Goal: Task Accomplishment & Management: Manage account settings

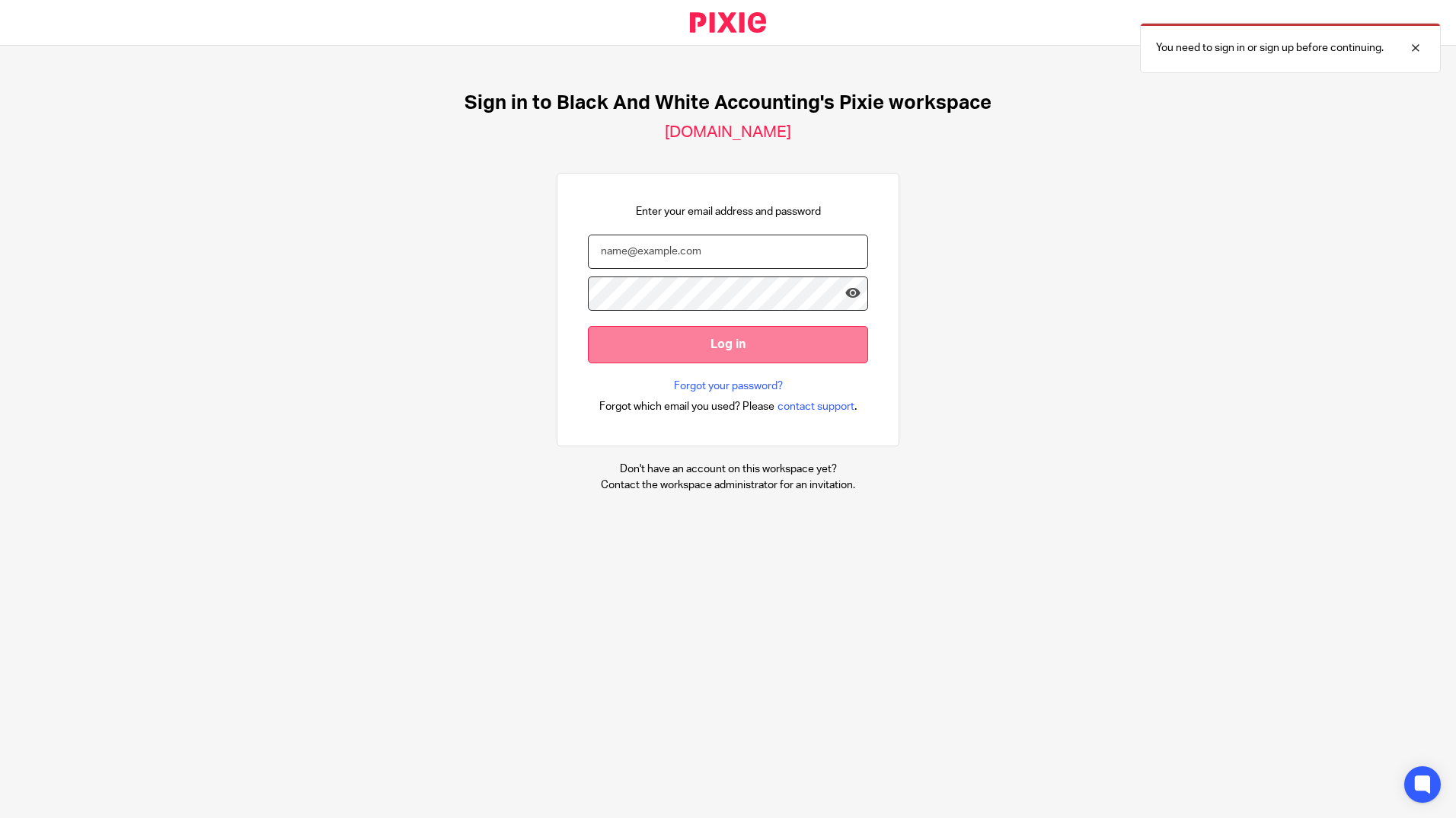
type input "[PERSON_NAME][EMAIL_ADDRESS][DOMAIN_NAME][PERSON_NAME]"
click at [690, 343] on input "Log in" at bounding box center [728, 345] width 280 height 38
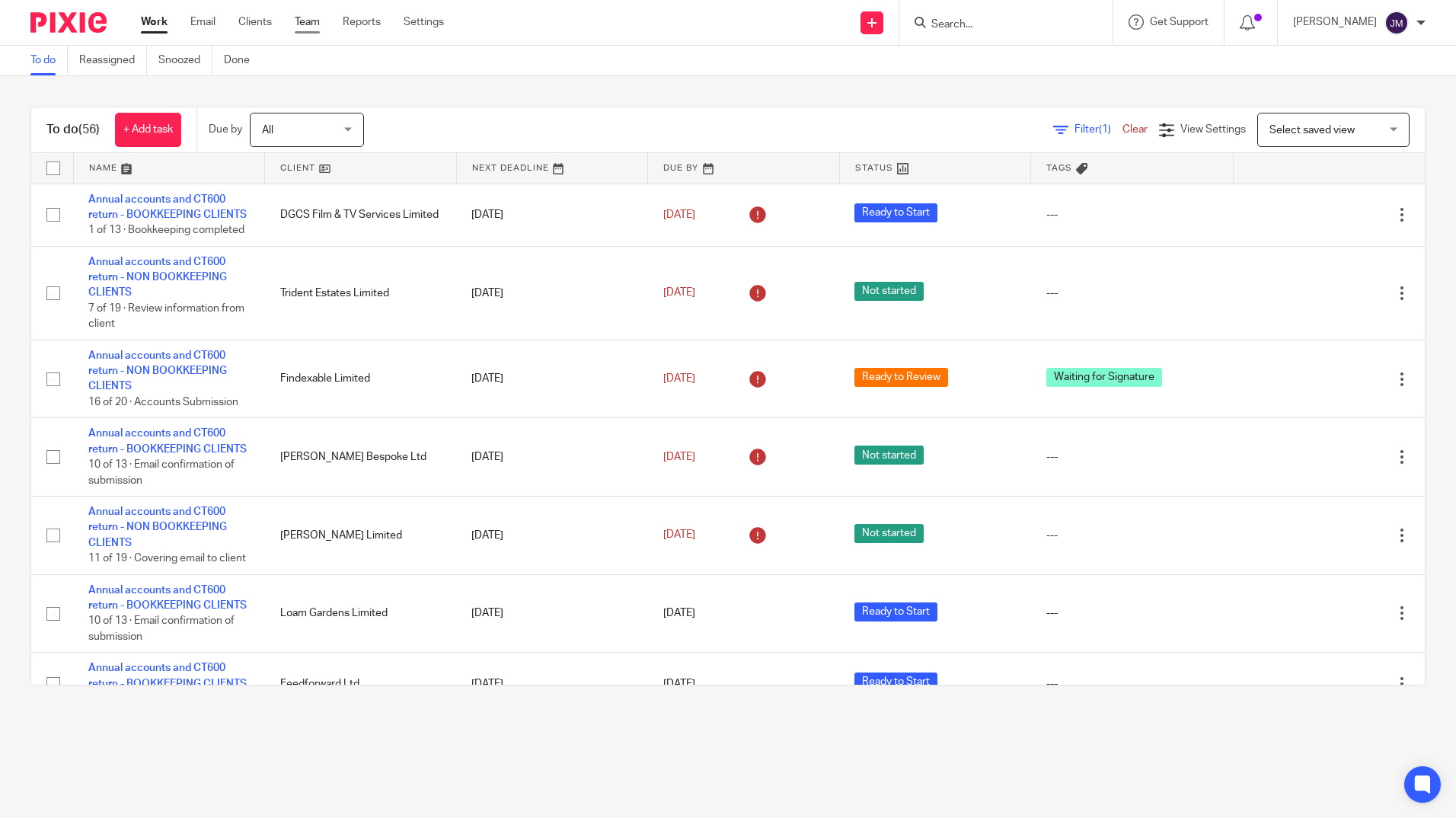
click at [304, 18] on link "Team" at bounding box center [306, 22] width 25 height 15
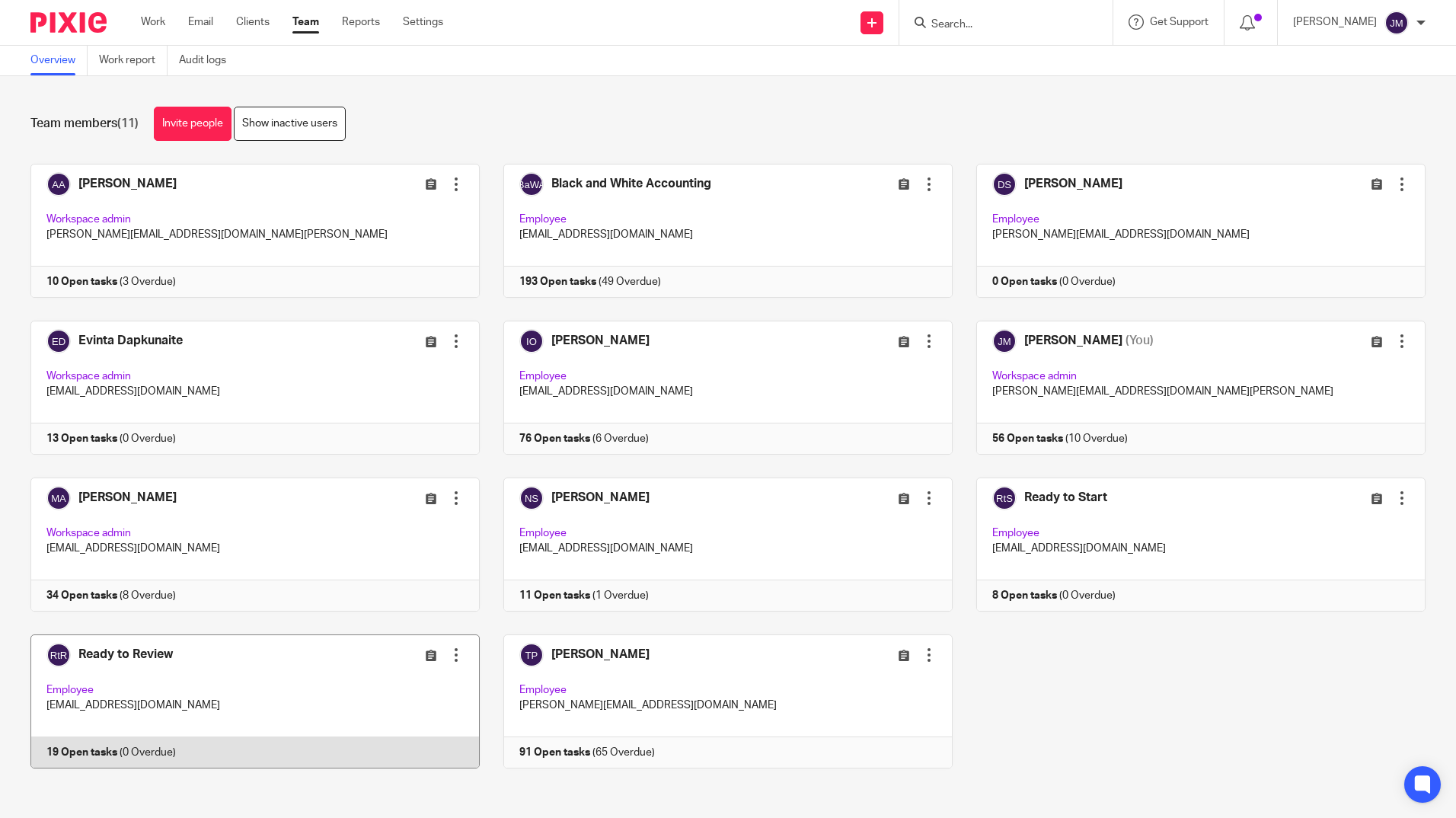
click at [307, 646] on link at bounding box center [243, 701] width 473 height 134
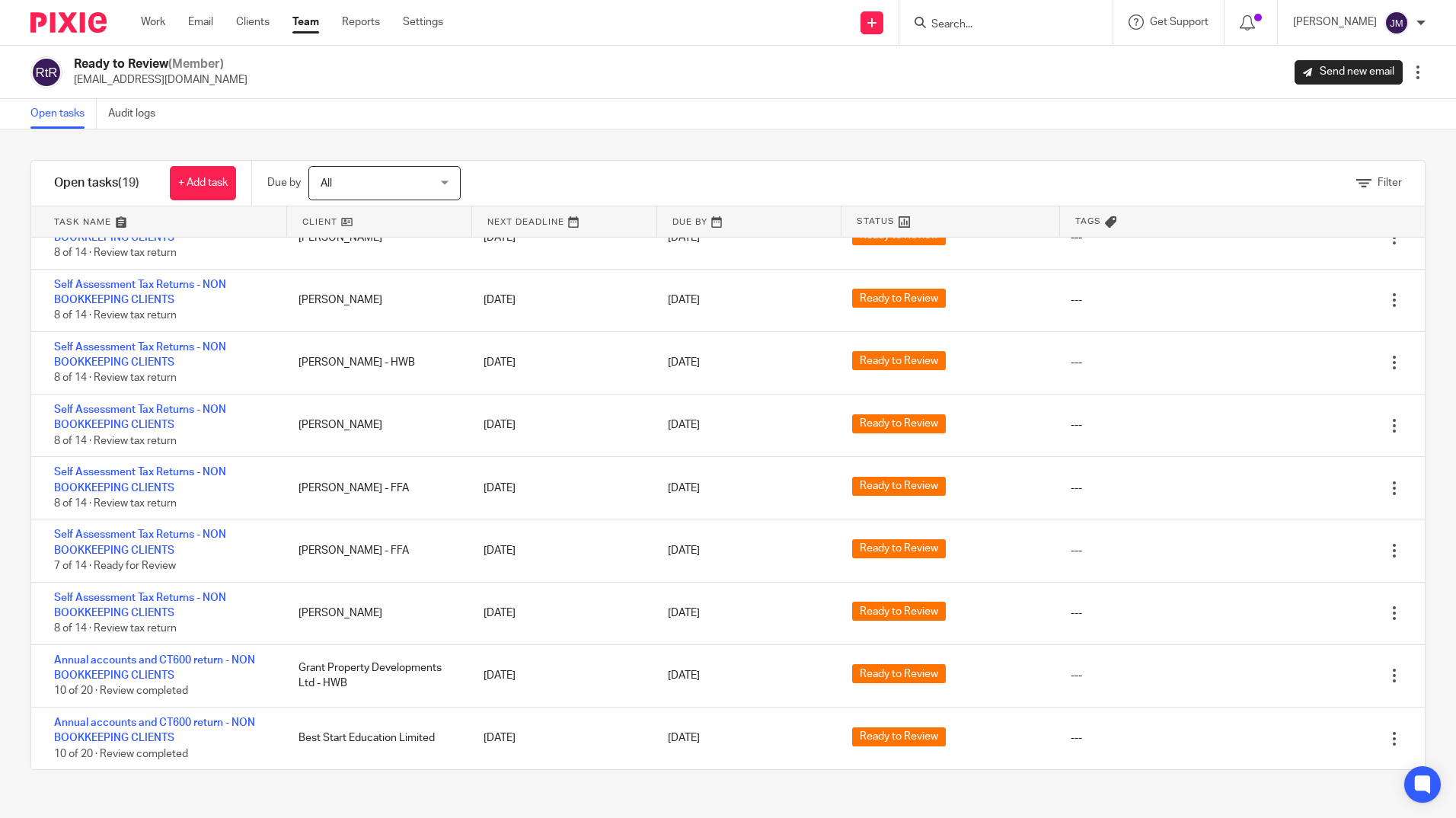
scroll to position [642, 0]
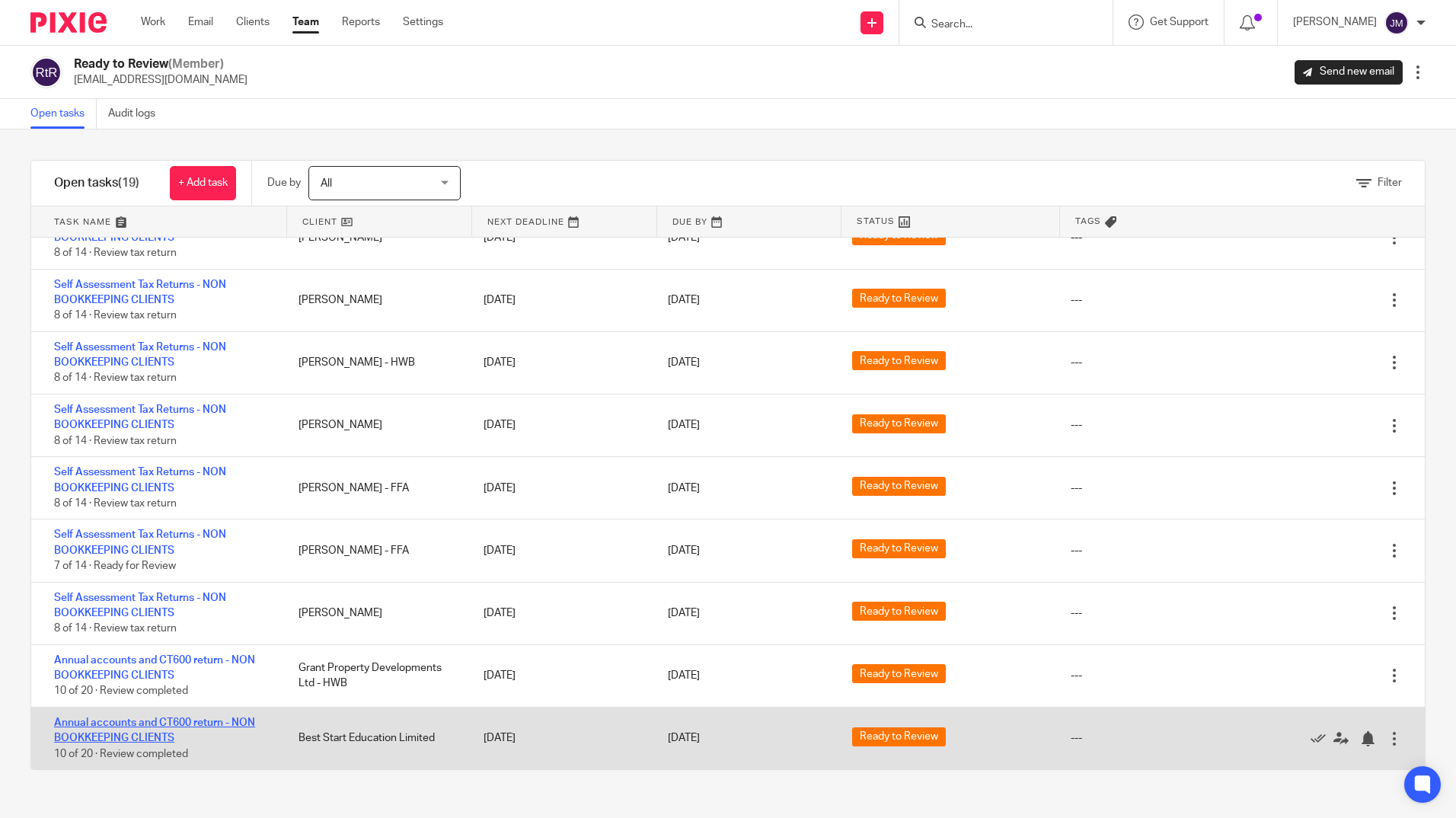
click at [224, 724] on link "Annual accounts and CT600 return - NON BOOKKEEPING CLIENTS" at bounding box center [154, 730] width 201 height 26
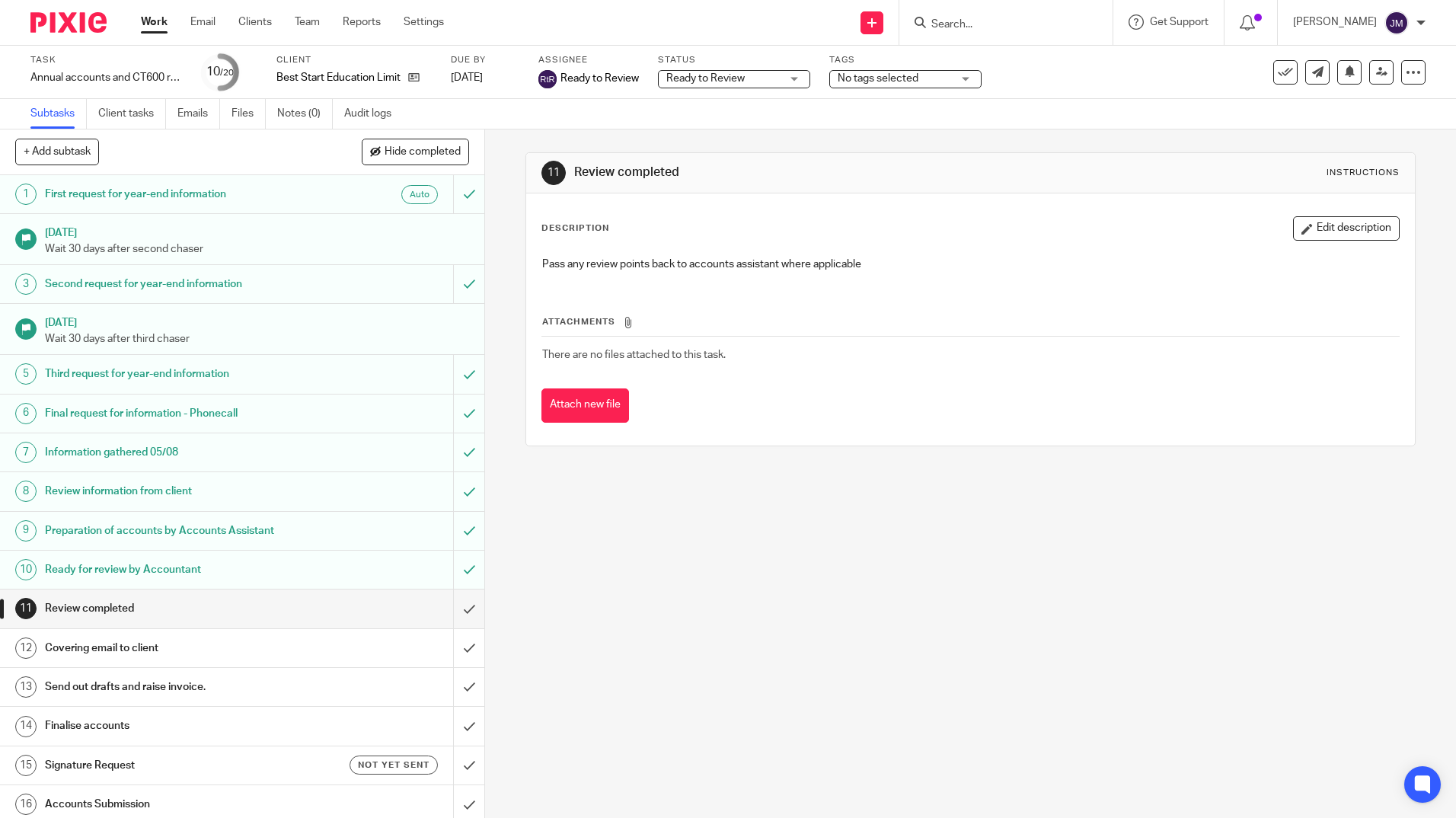
click at [148, 651] on h1 "Covering email to client" at bounding box center [176, 648] width 262 height 23
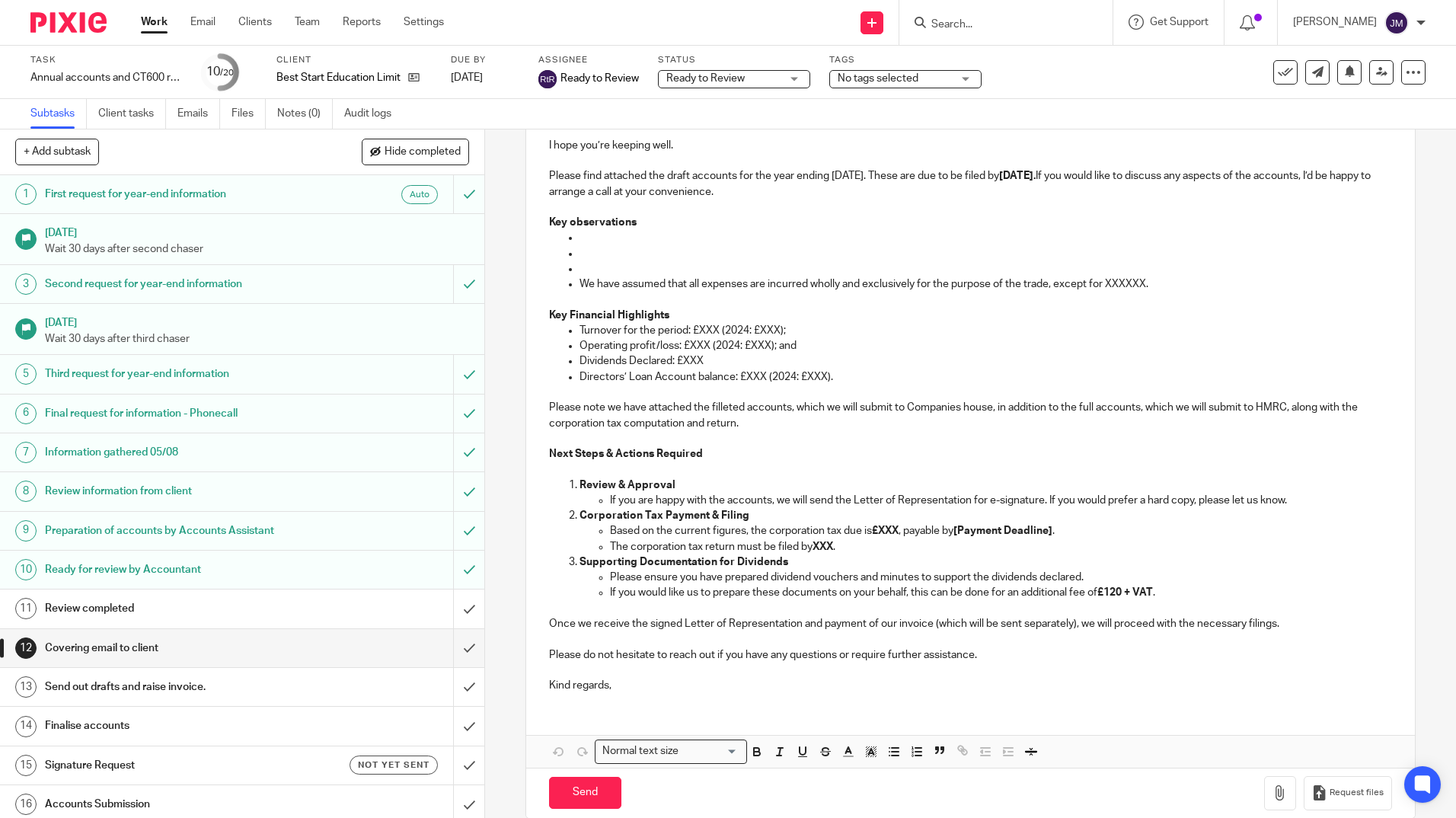
scroll to position [235, 0]
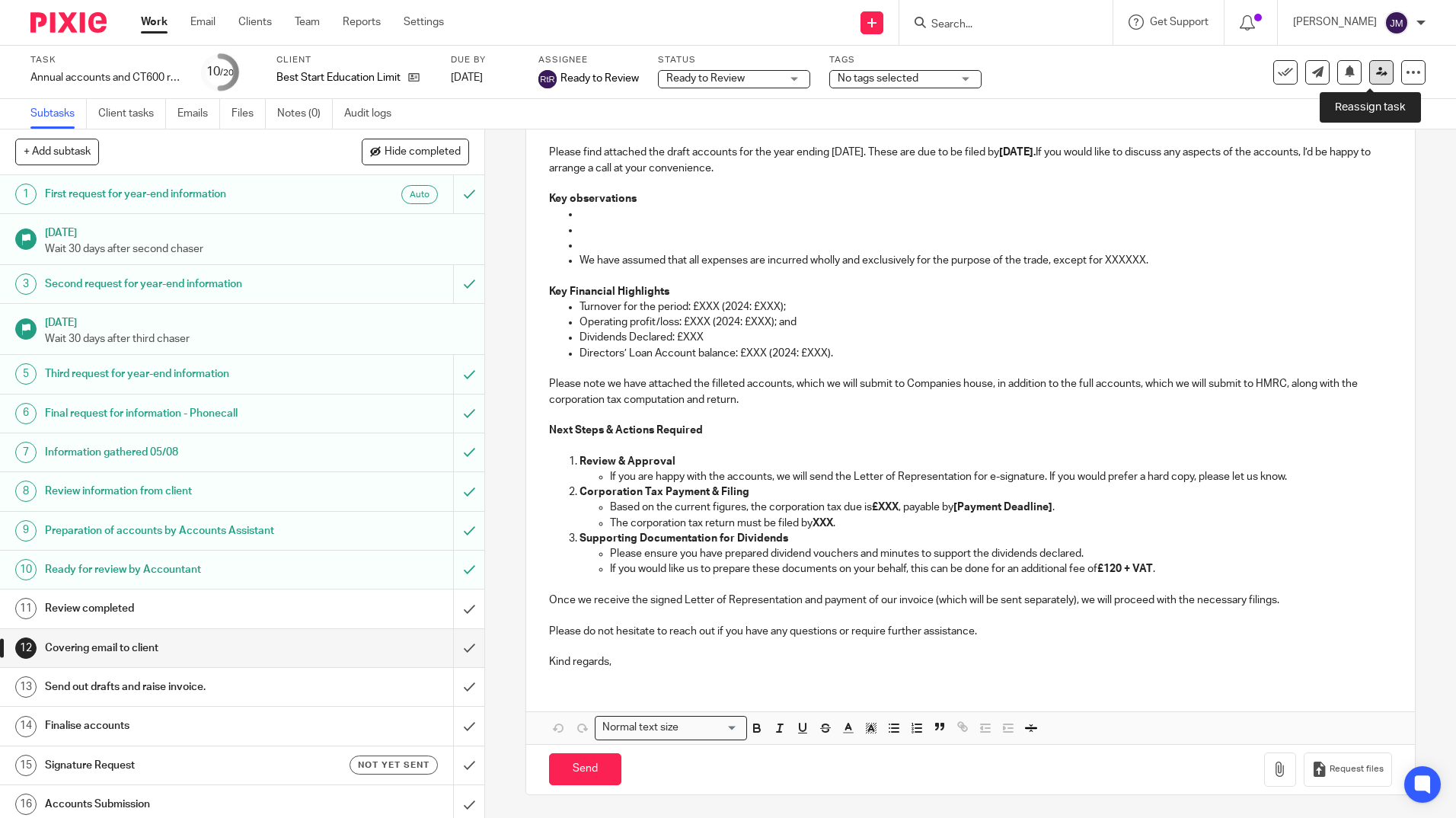
click at [1376, 74] on icon at bounding box center [1381, 72] width 11 height 11
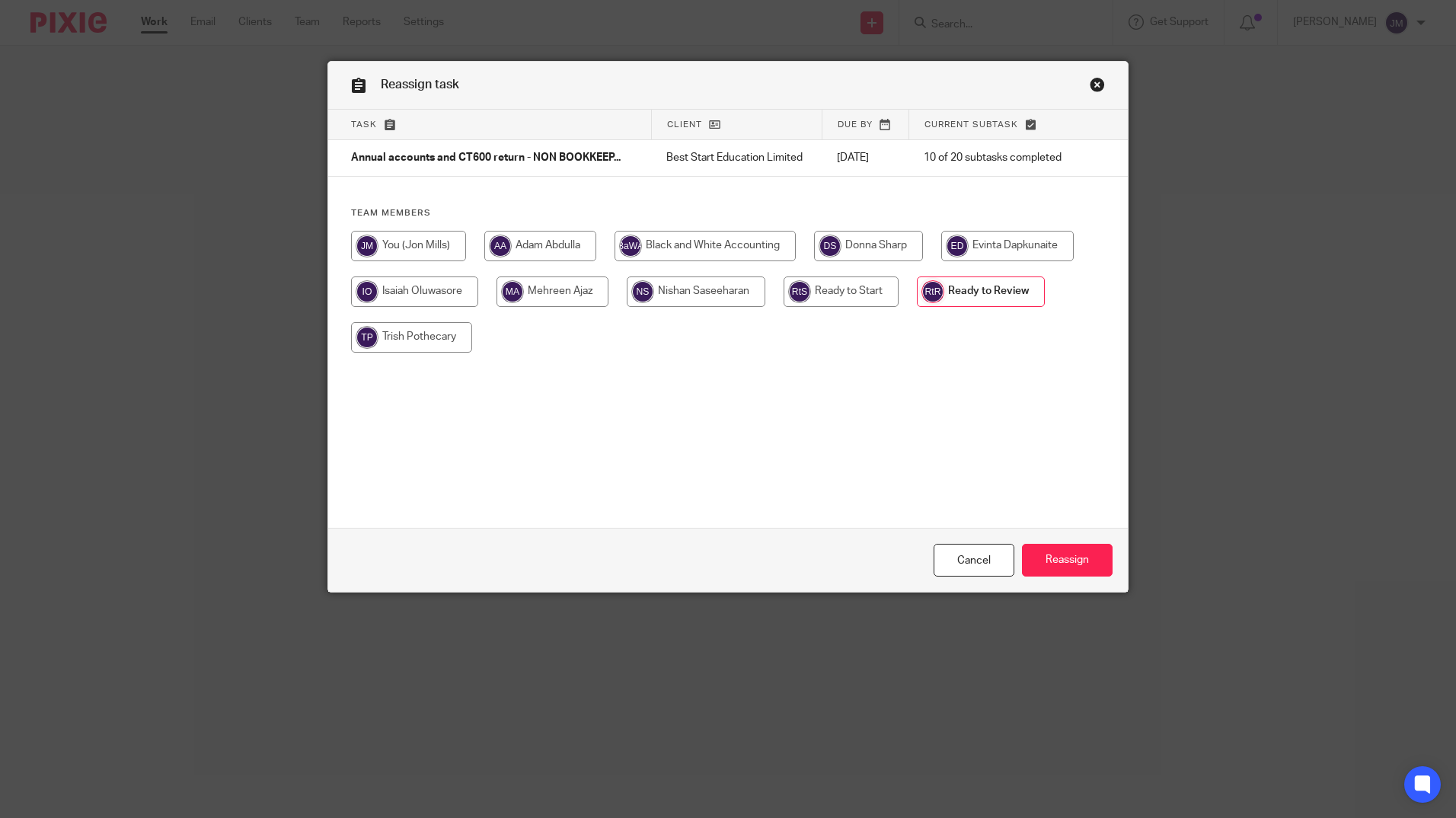
click at [430, 252] on input "radio" at bounding box center [408, 246] width 115 height 31
radio input "true"
click at [1057, 557] on input "Reassign" at bounding box center [1067, 560] width 90 height 32
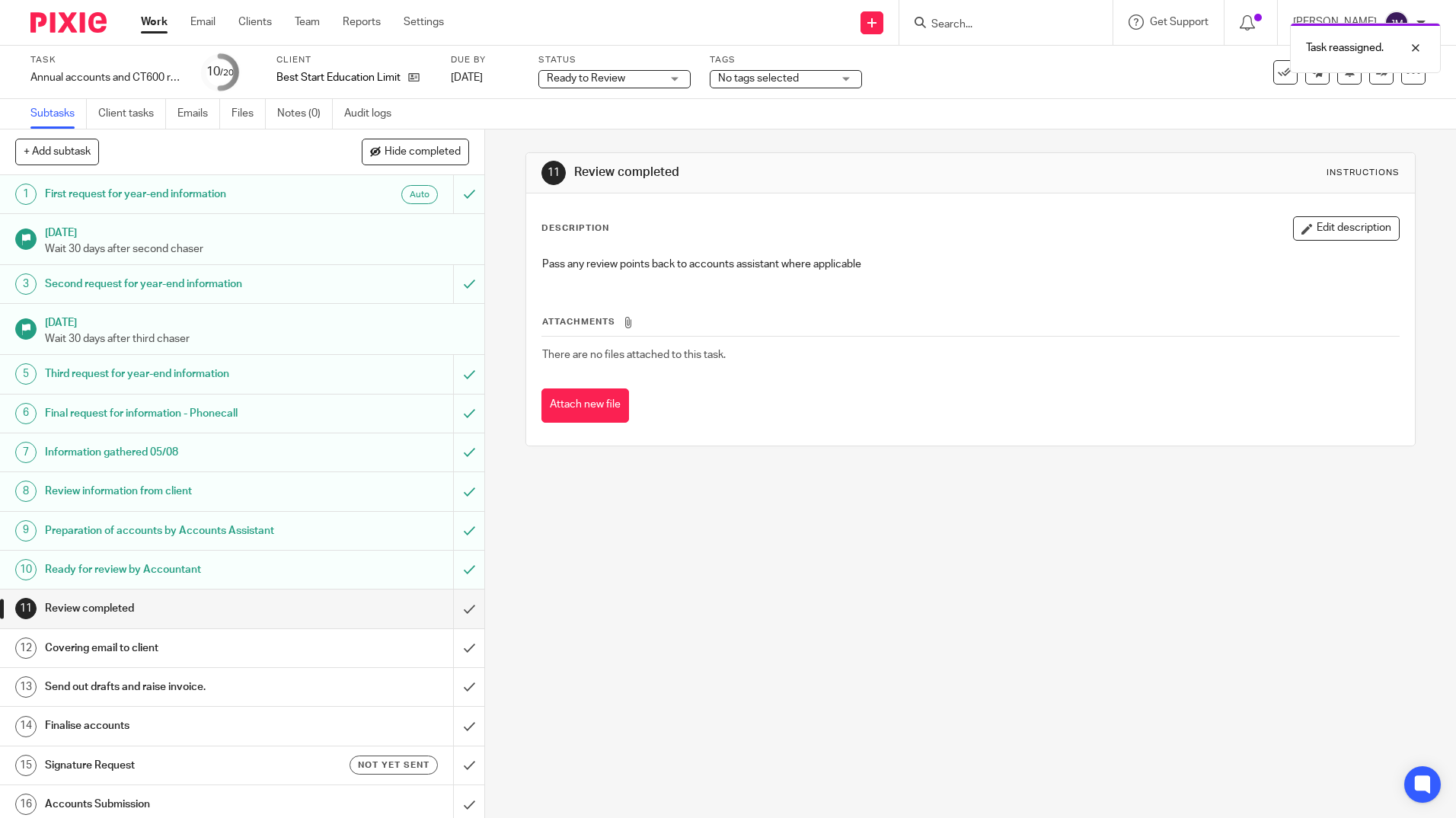
click at [188, 647] on h1 "Covering email to client" at bounding box center [176, 648] width 262 height 23
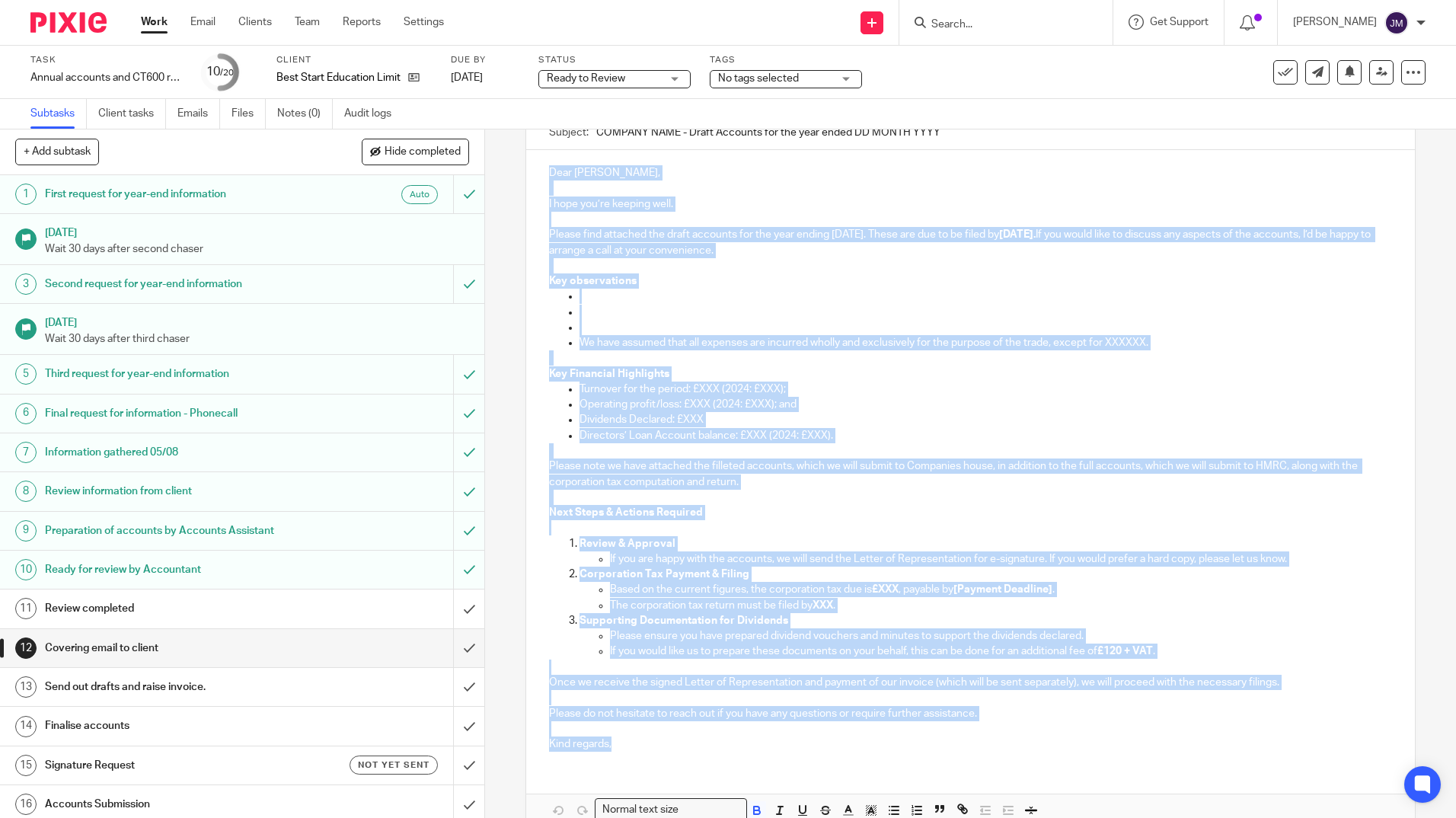
scroll to position [31, 0]
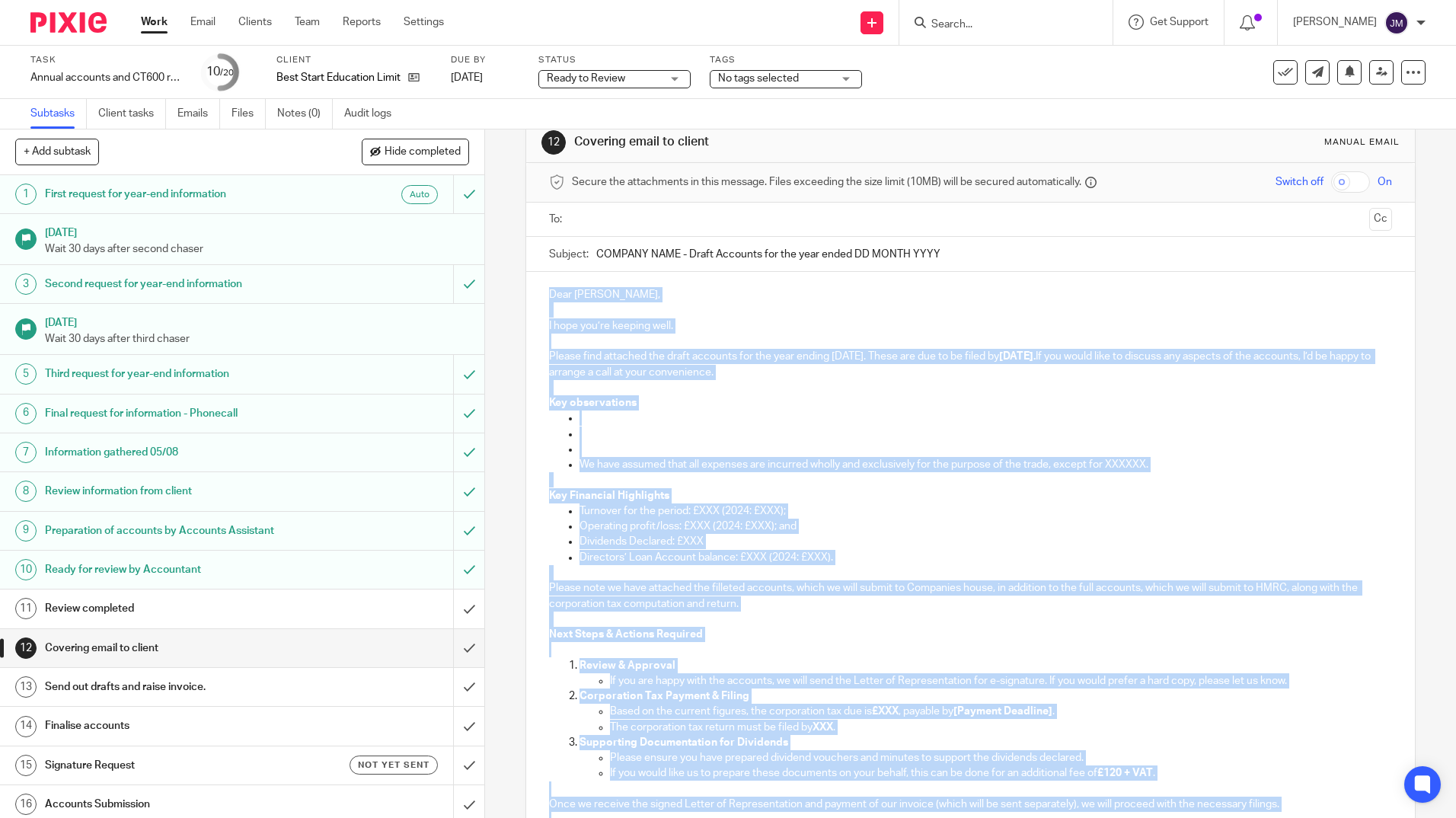
drag, startPoint x: 609, startPoint y: 663, endPoint x: 543, endPoint y: 292, distance: 376.8
click at [543, 292] on div "Dear [PERSON_NAME], I hope you’re keeping well. Please find attached the draft …" at bounding box center [970, 579] width 888 height 613
copy div "Lore Ipsum, D sita con’ad elitsed doei. Tempor inci utlabore etd magna aliquaen…"
click at [450, 611] on input "submit" at bounding box center [242, 609] width 484 height 38
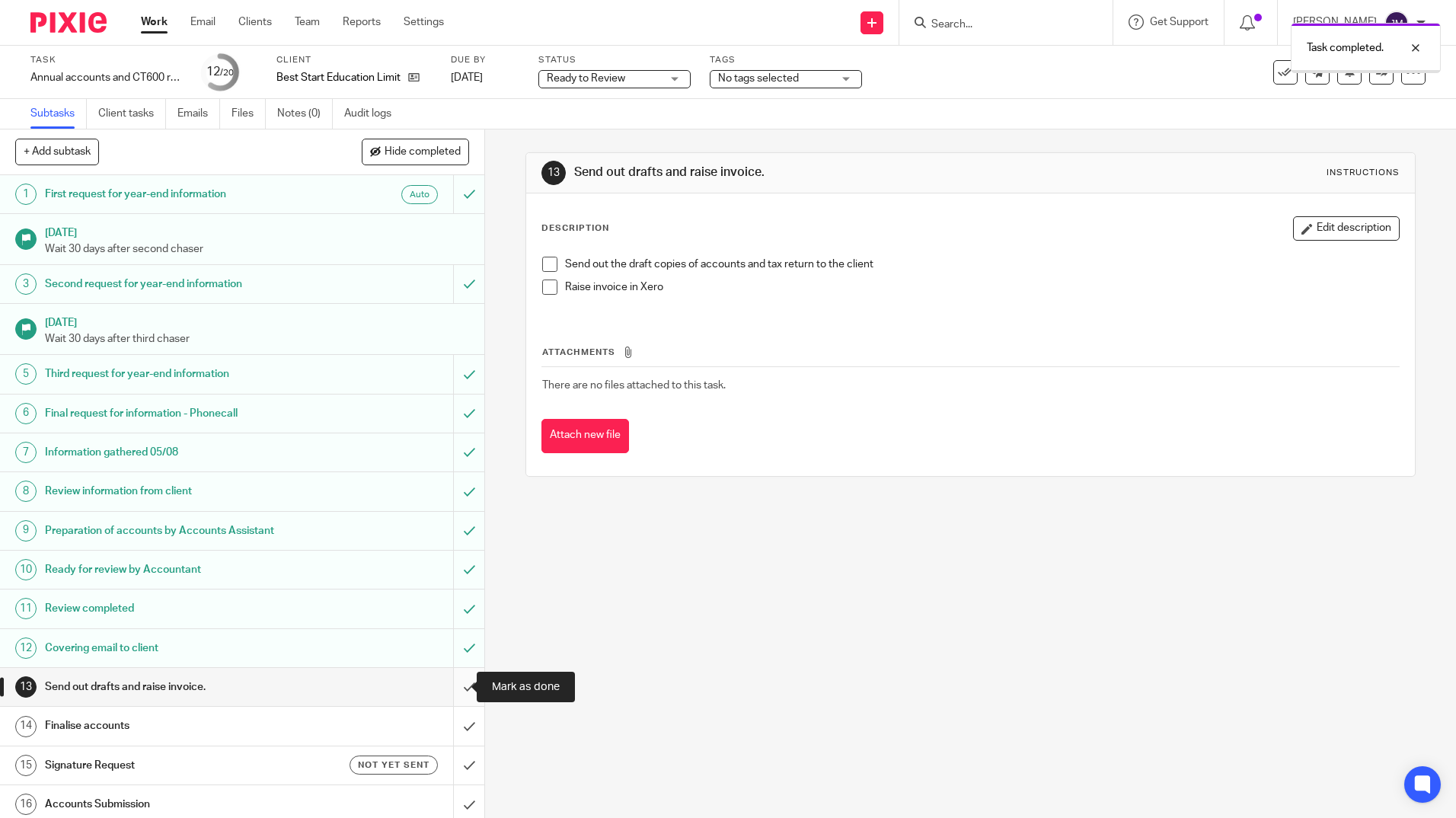
click at [461, 684] on input "submit" at bounding box center [242, 687] width 484 height 38
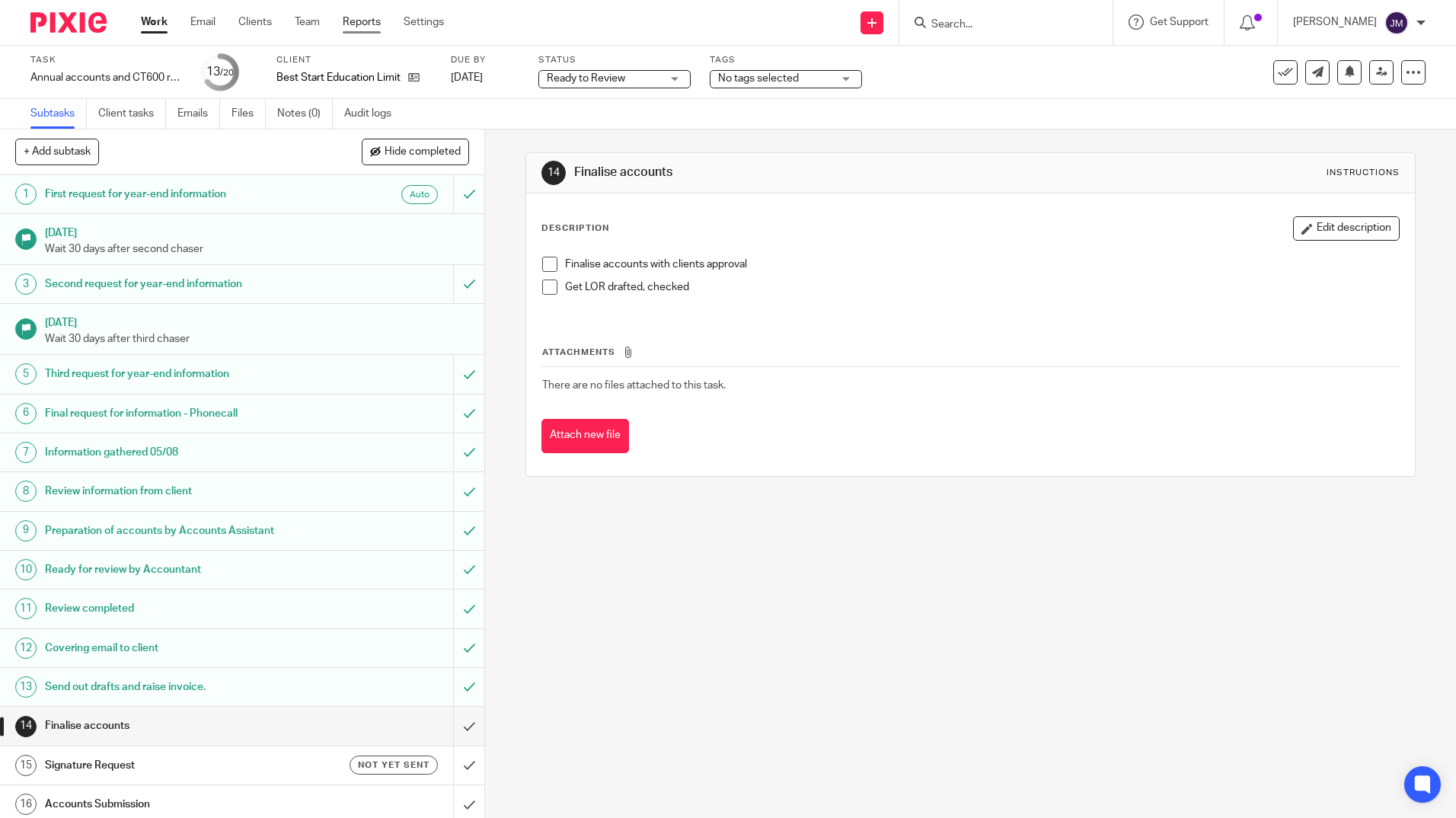
click at [360, 21] on link "Reports" at bounding box center [362, 22] width 38 height 15
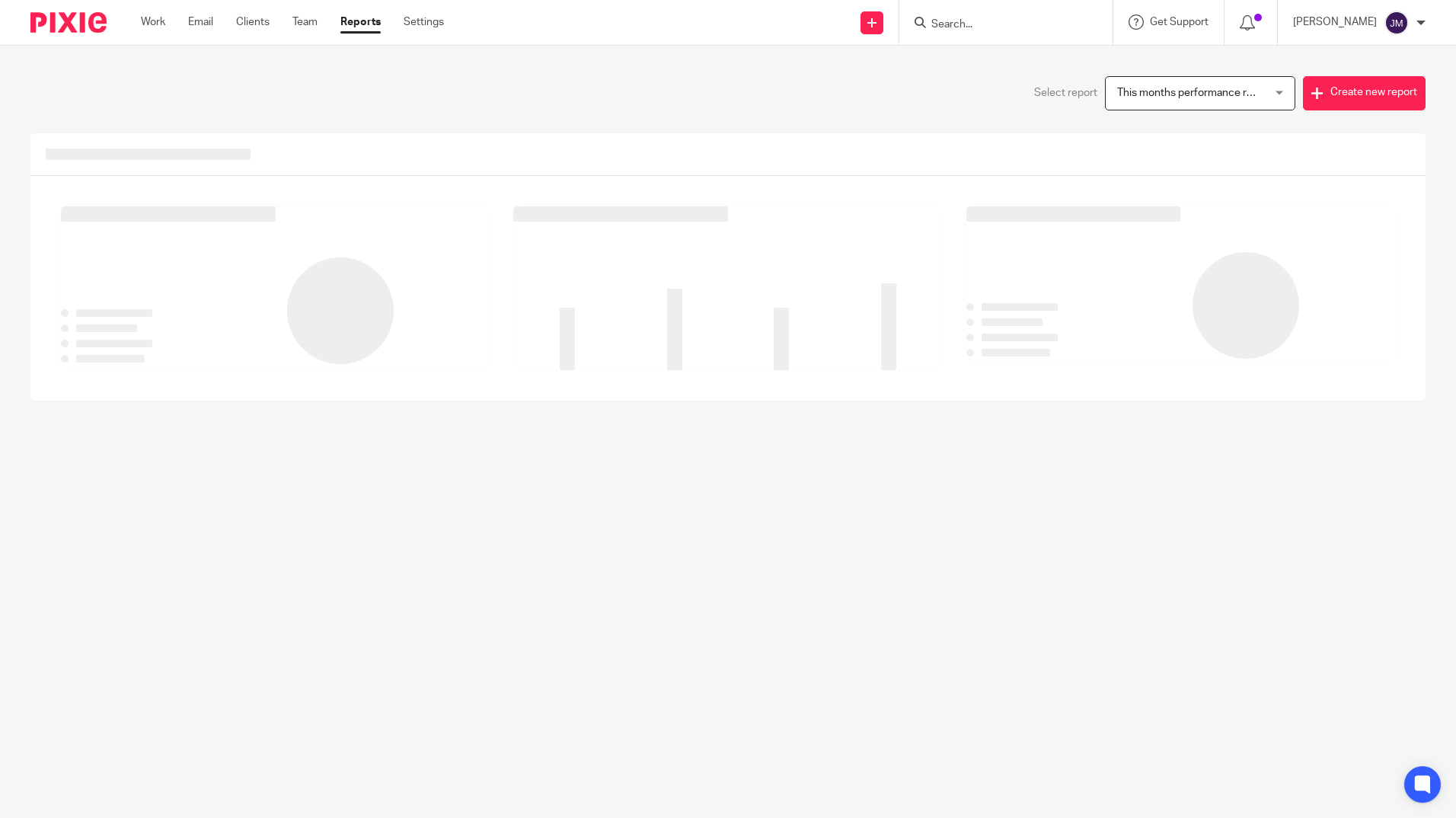
click at [312, 26] on link "Team" at bounding box center [305, 22] width 25 height 15
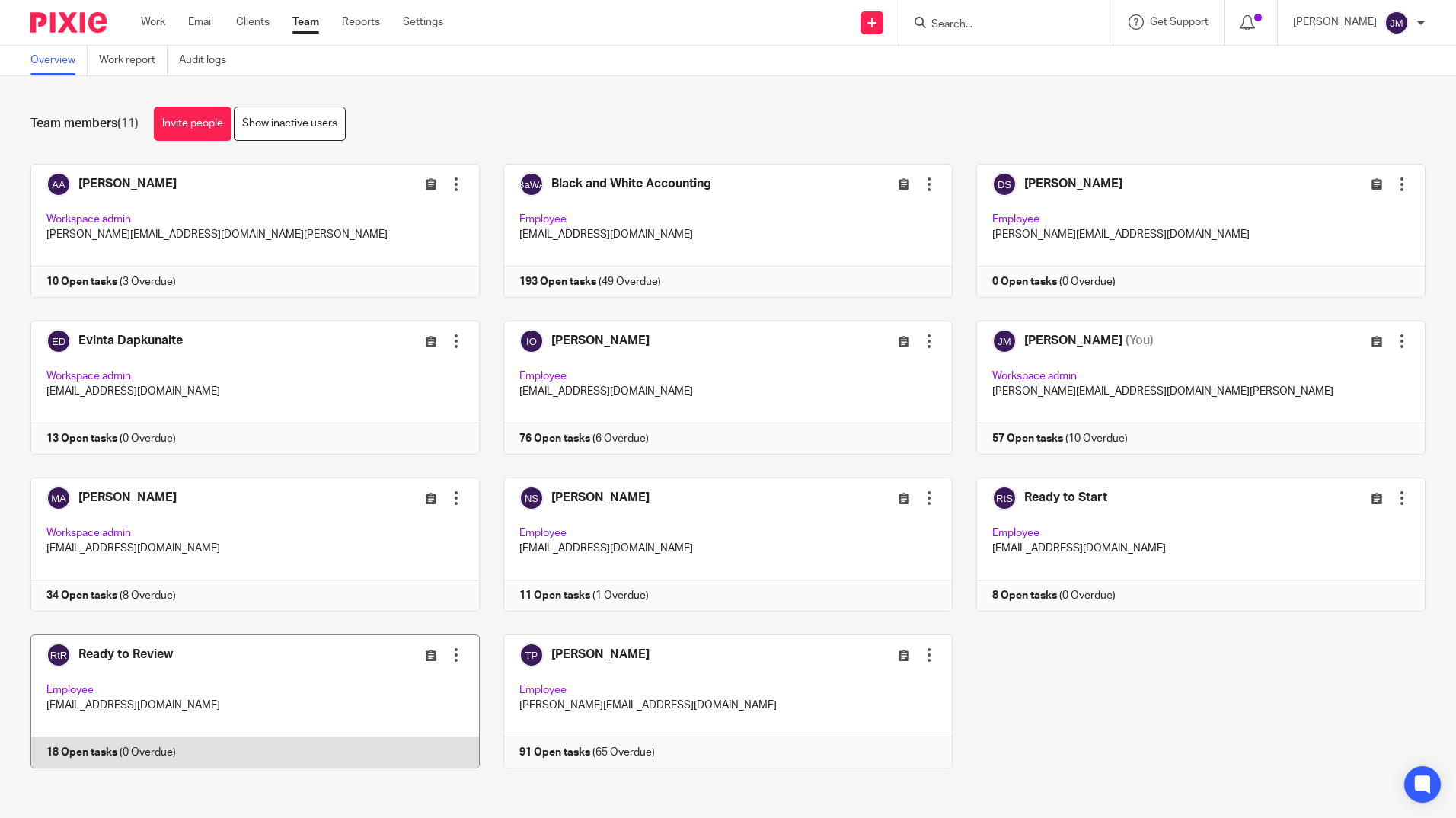
click at [209, 675] on link at bounding box center [243, 701] width 473 height 134
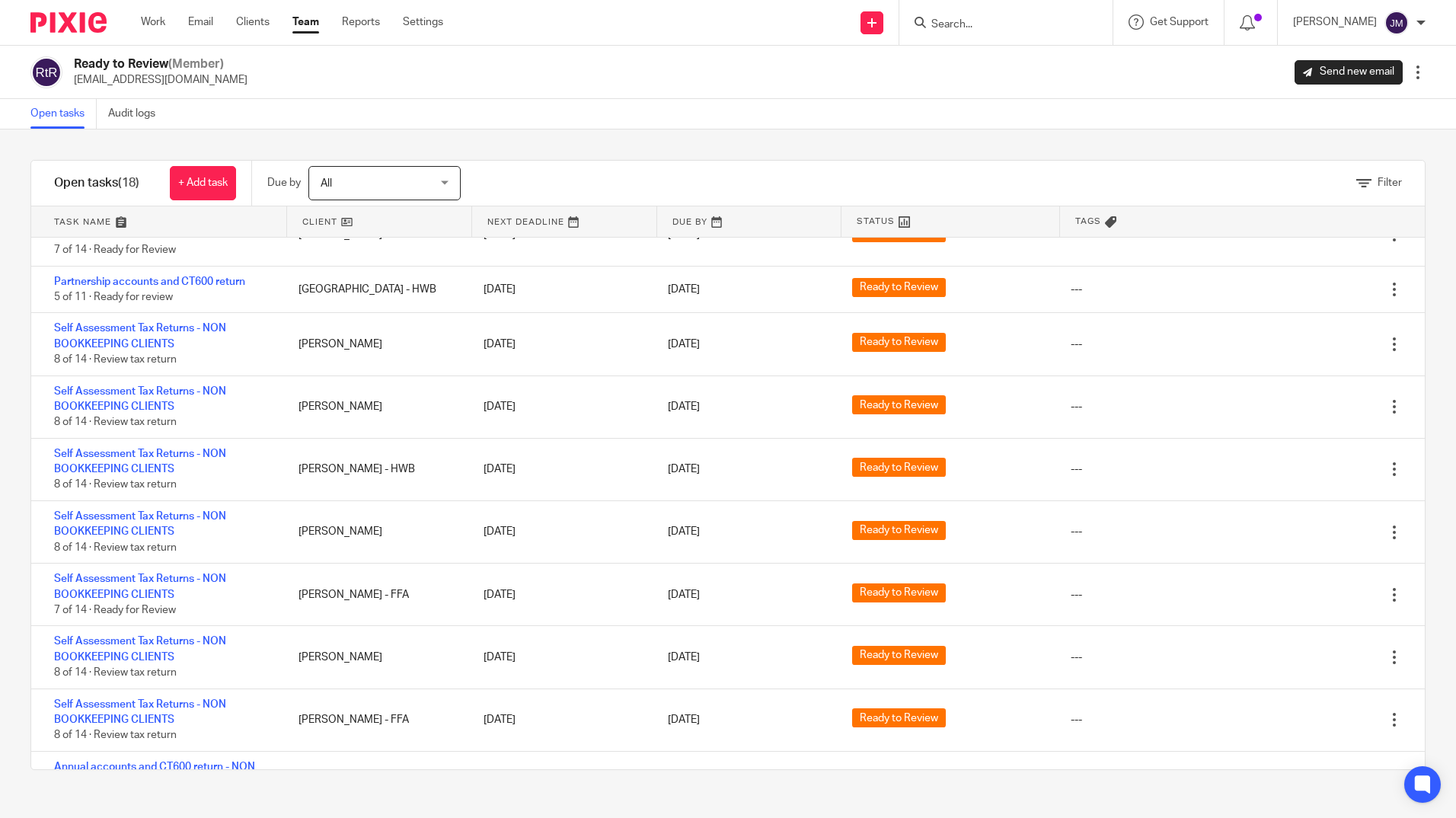
scroll to position [580, 0]
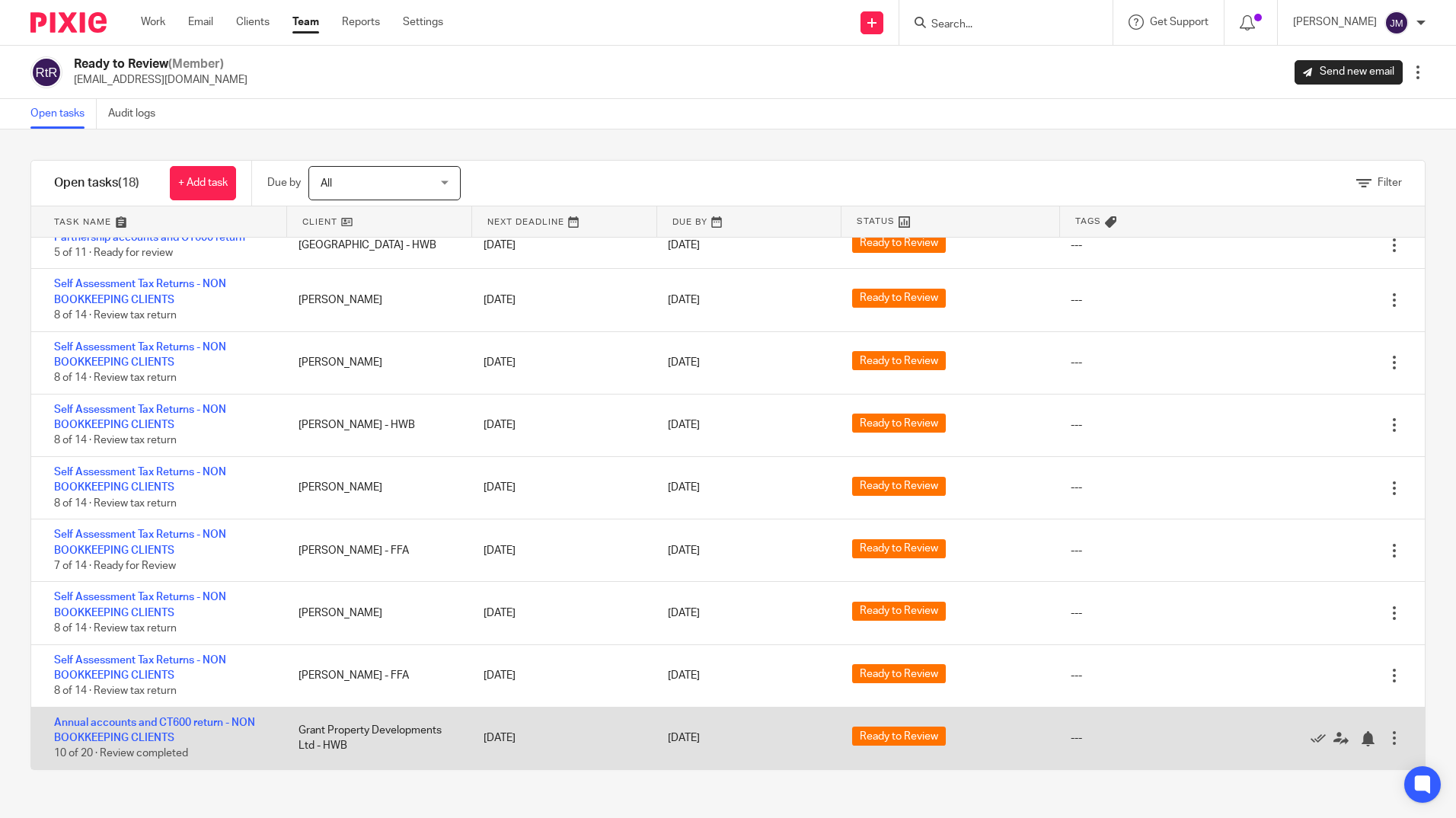
click at [331, 734] on div "Grant Property Developments Ltd - HWB" at bounding box center [376, 739] width 184 height 46
click at [230, 723] on link "Annual accounts and CT600 return - NON BOOKKEEPING CLIENTS" at bounding box center [154, 730] width 201 height 26
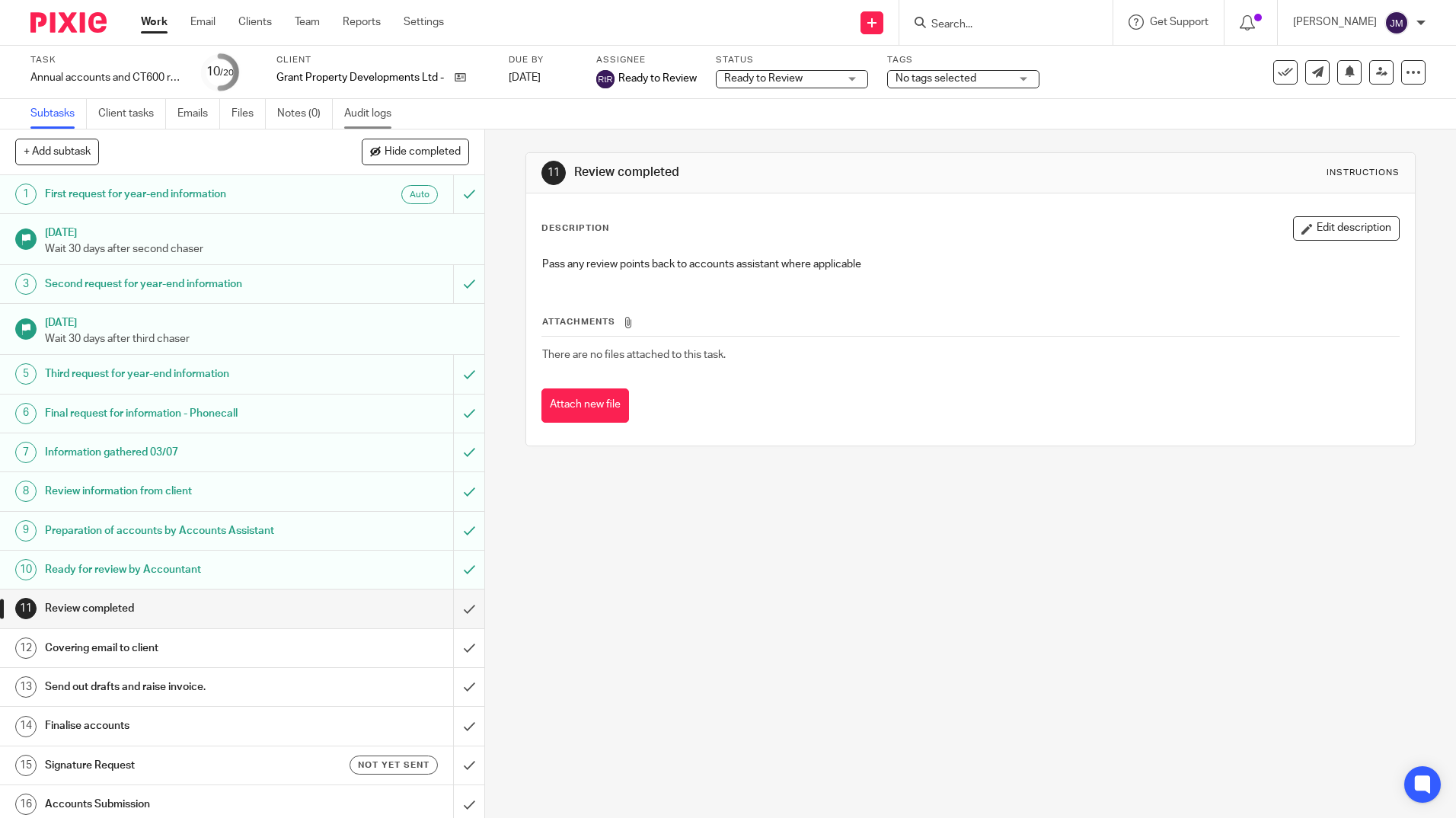
click at [388, 109] on link "Audit logs" at bounding box center [373, 114] width 59 height 30
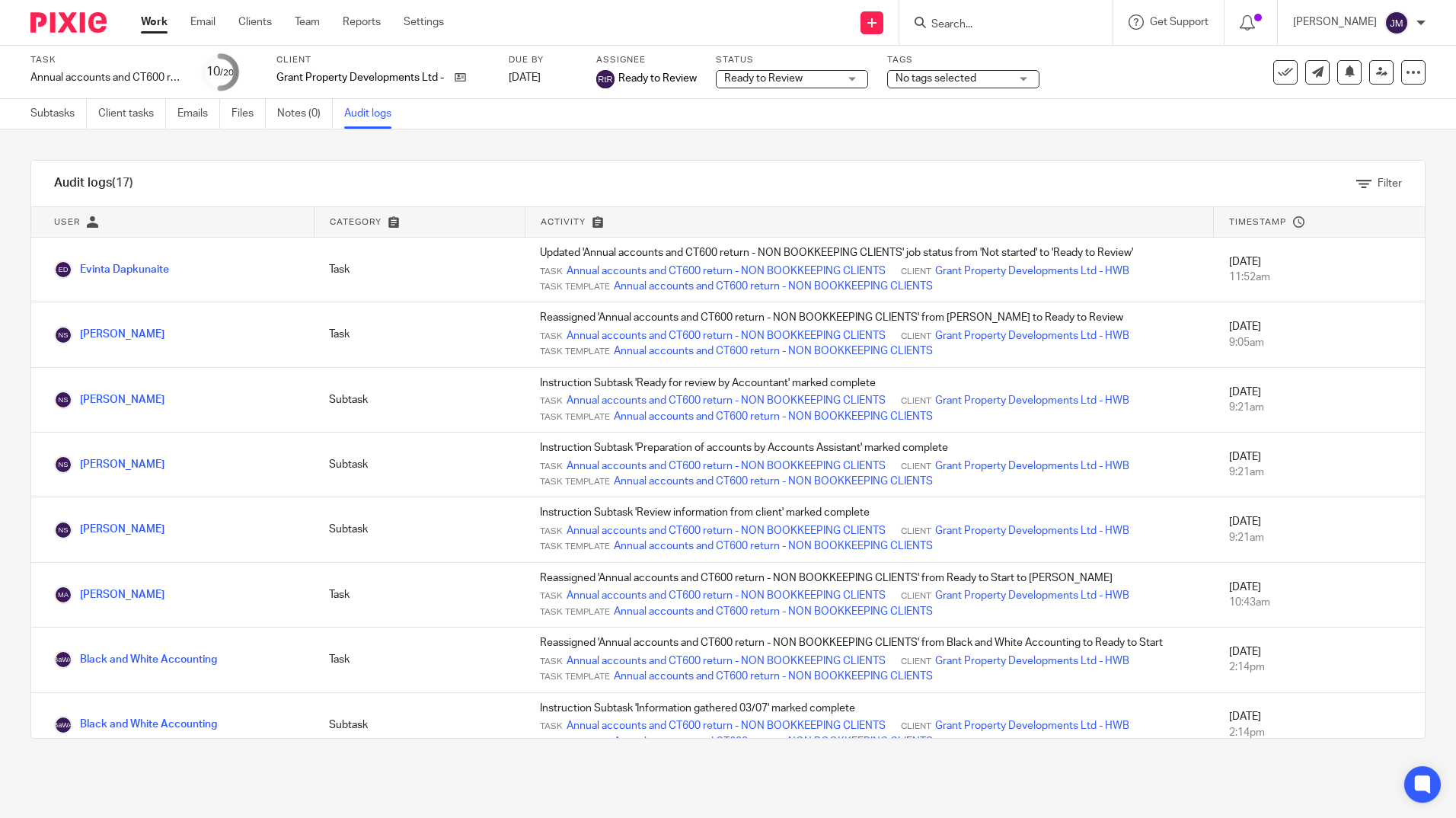
click at [1067, 21] on input "Search" at bounding box center [998, 25] width 137 height 14
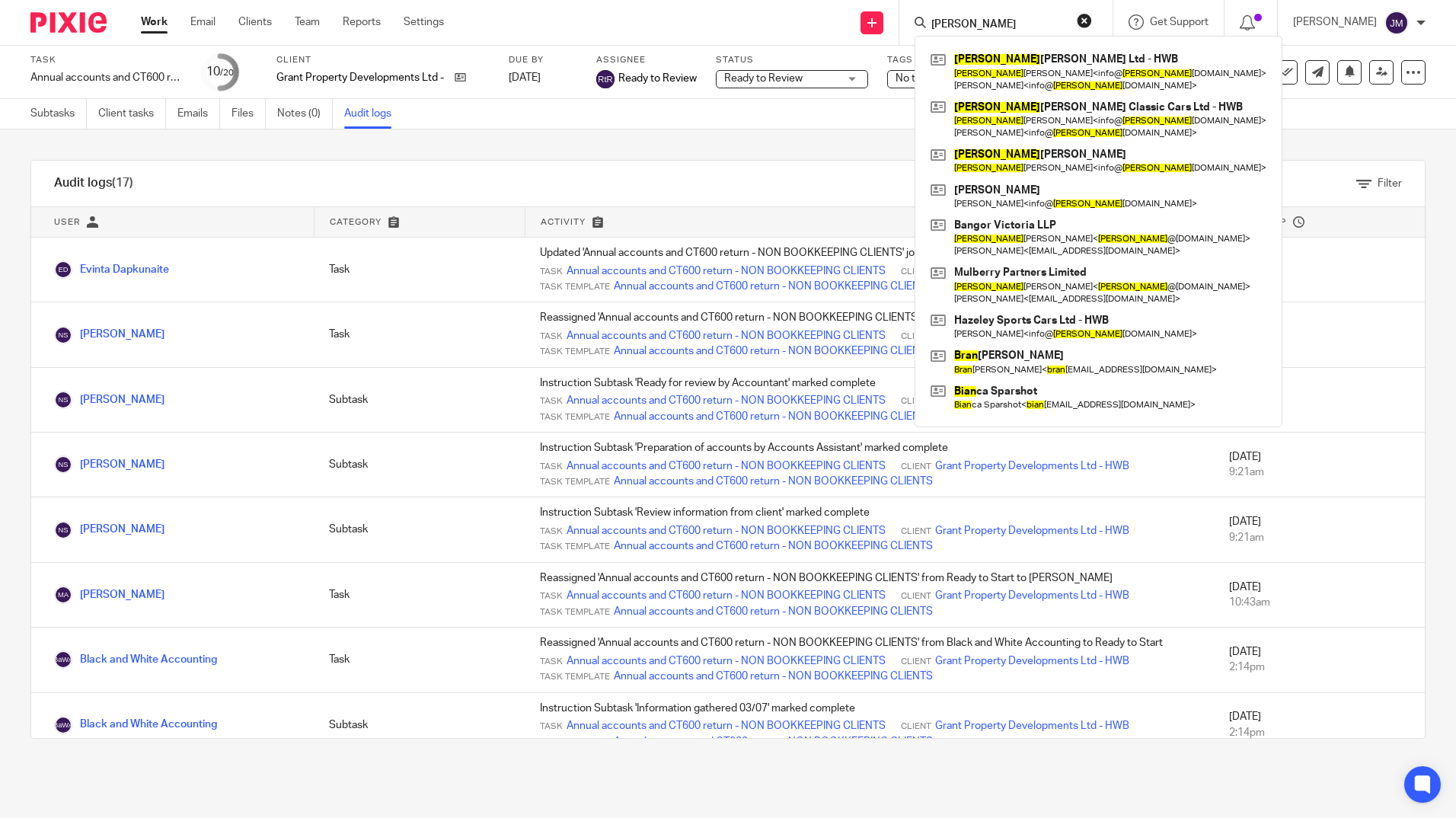
type input "brian"
click button "submit" at bounding box center [0, 0] width 0 height 0
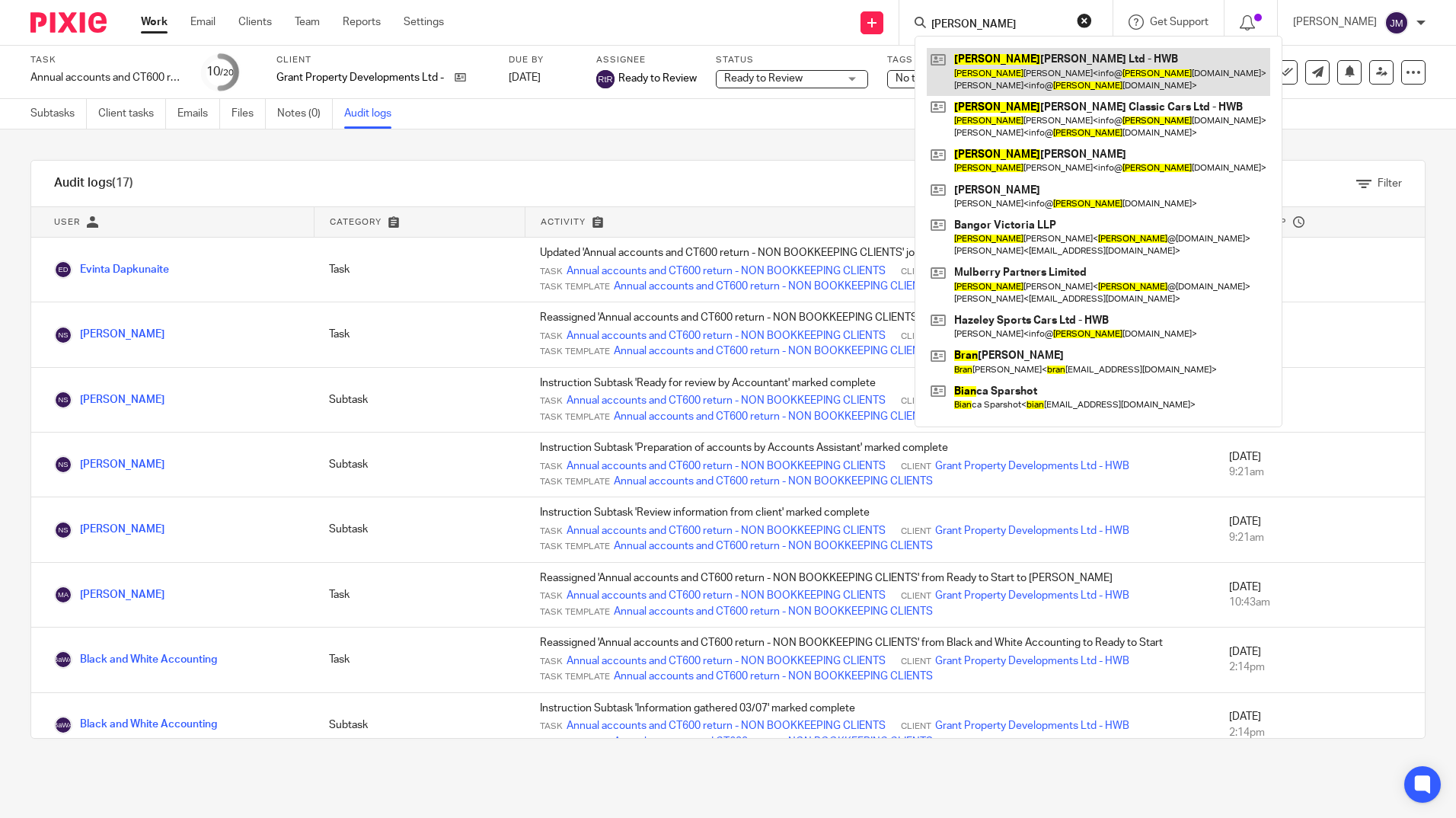
click at [1073, 68] on link at bounding box center [1098, 71] width 343 height 47
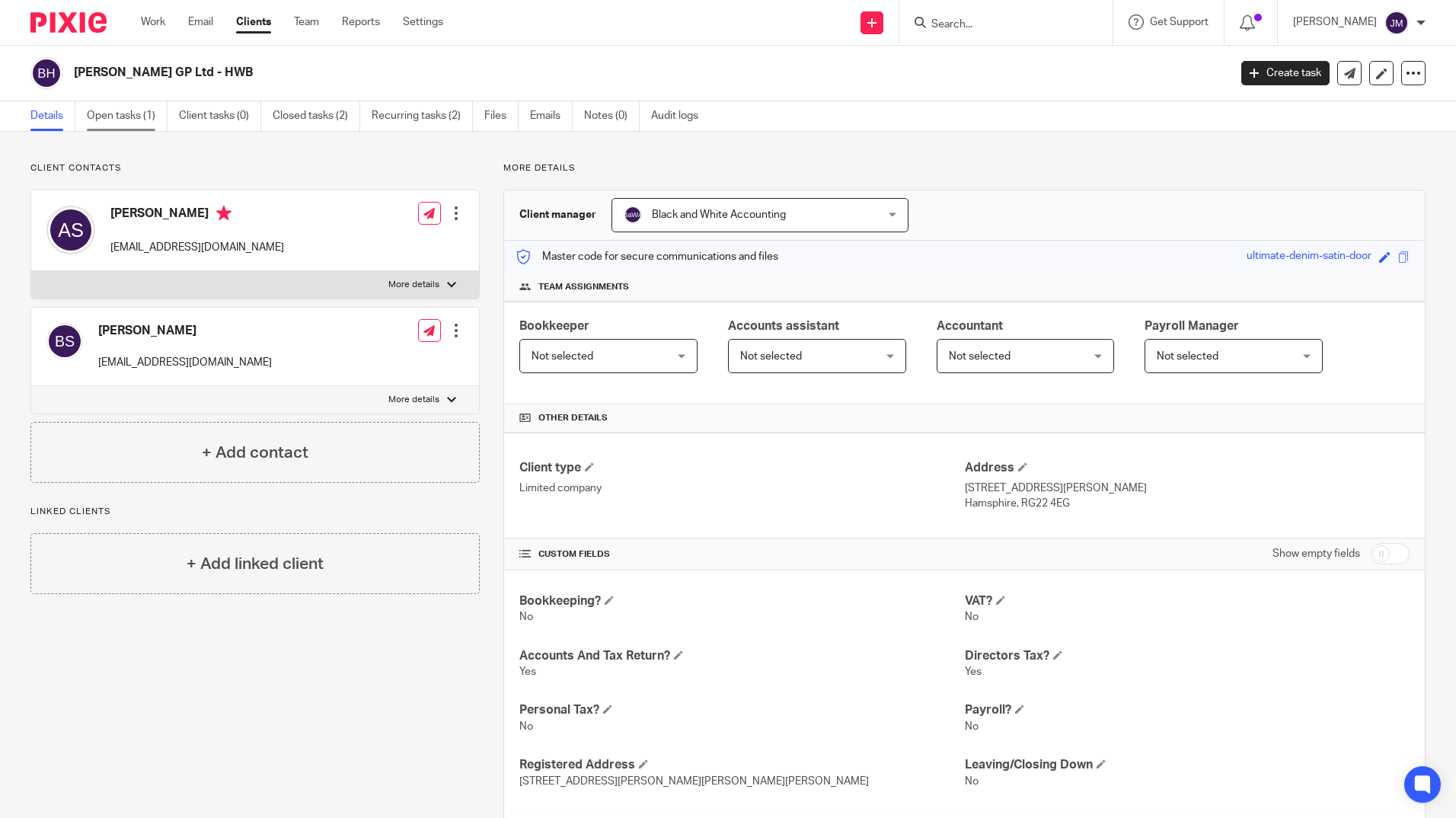
click at [123, 113] on link "Open tasks (1)" at bounding box center [127, 116] width 81 height 30
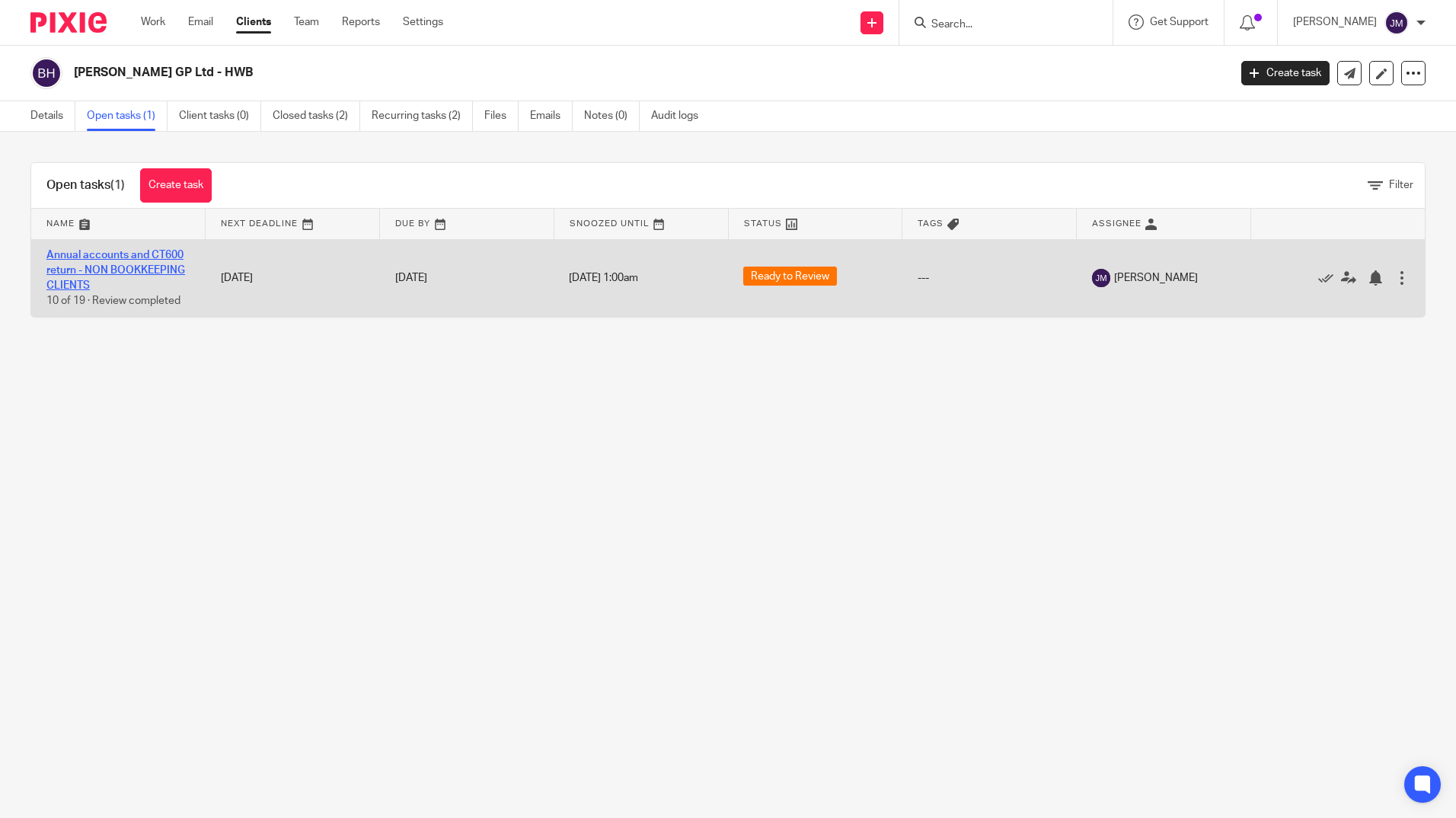
click at [131, 271] on link "Annual accounts and CT600 return - NON BOOKKEEPING CLIENTS" at bounding box center [115, 271] width 138 height 42
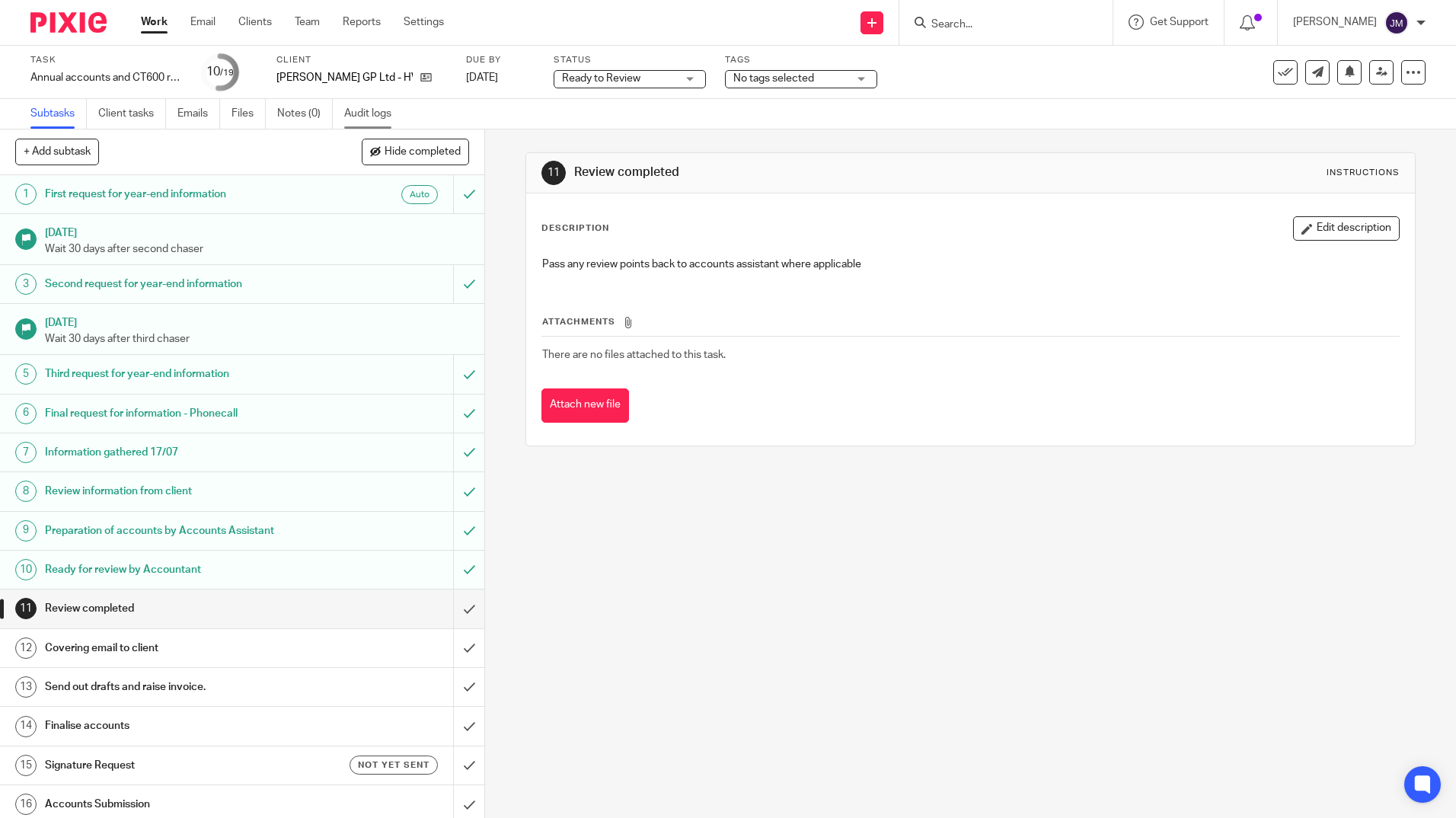
click at [366, 121] on link "Audit logs" at bounding box center [373, 114] width 59 height 30
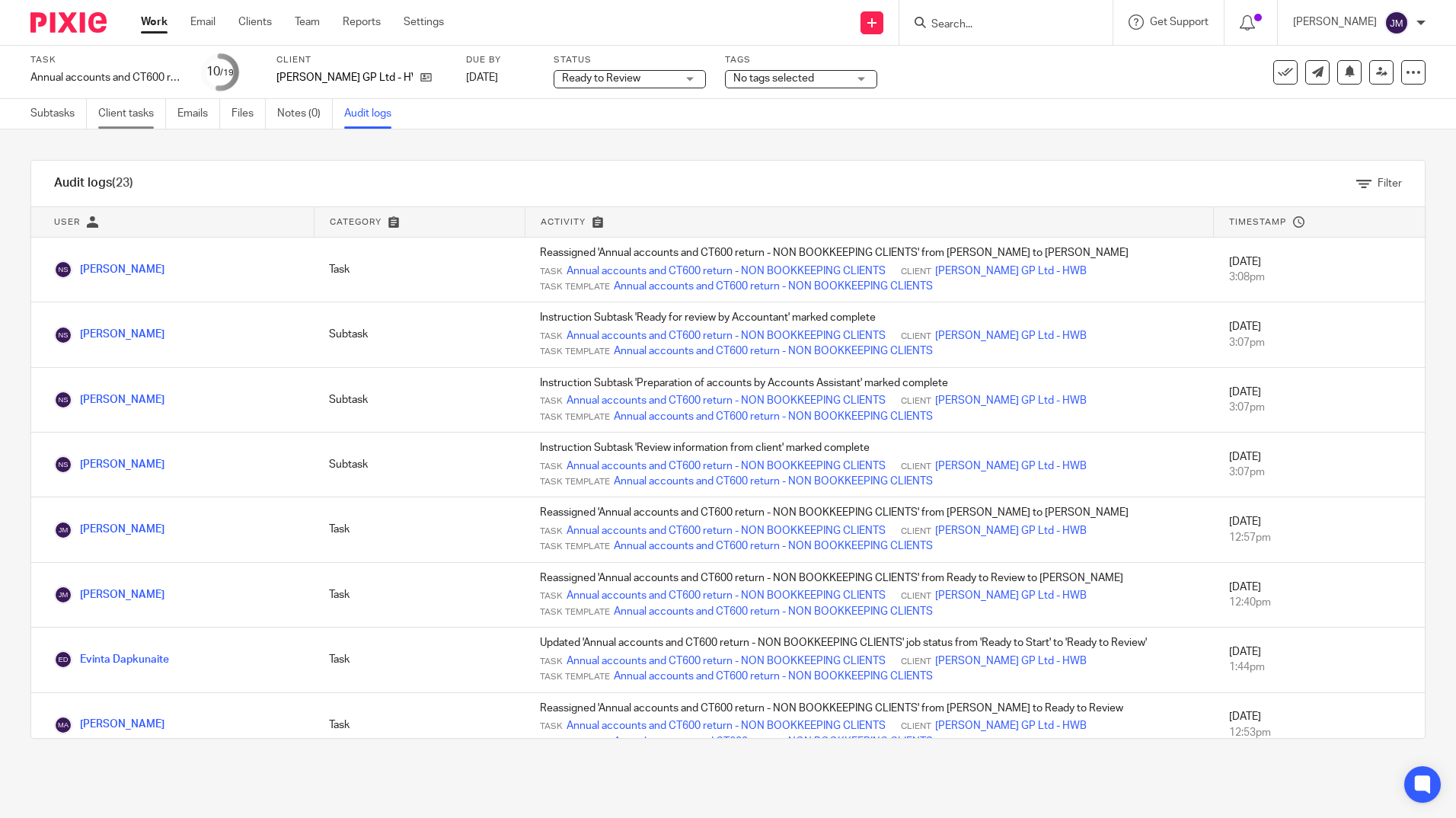
click at [148, 117] on link "Client tasks" at bounding box center [131, 114] width 67 height 30
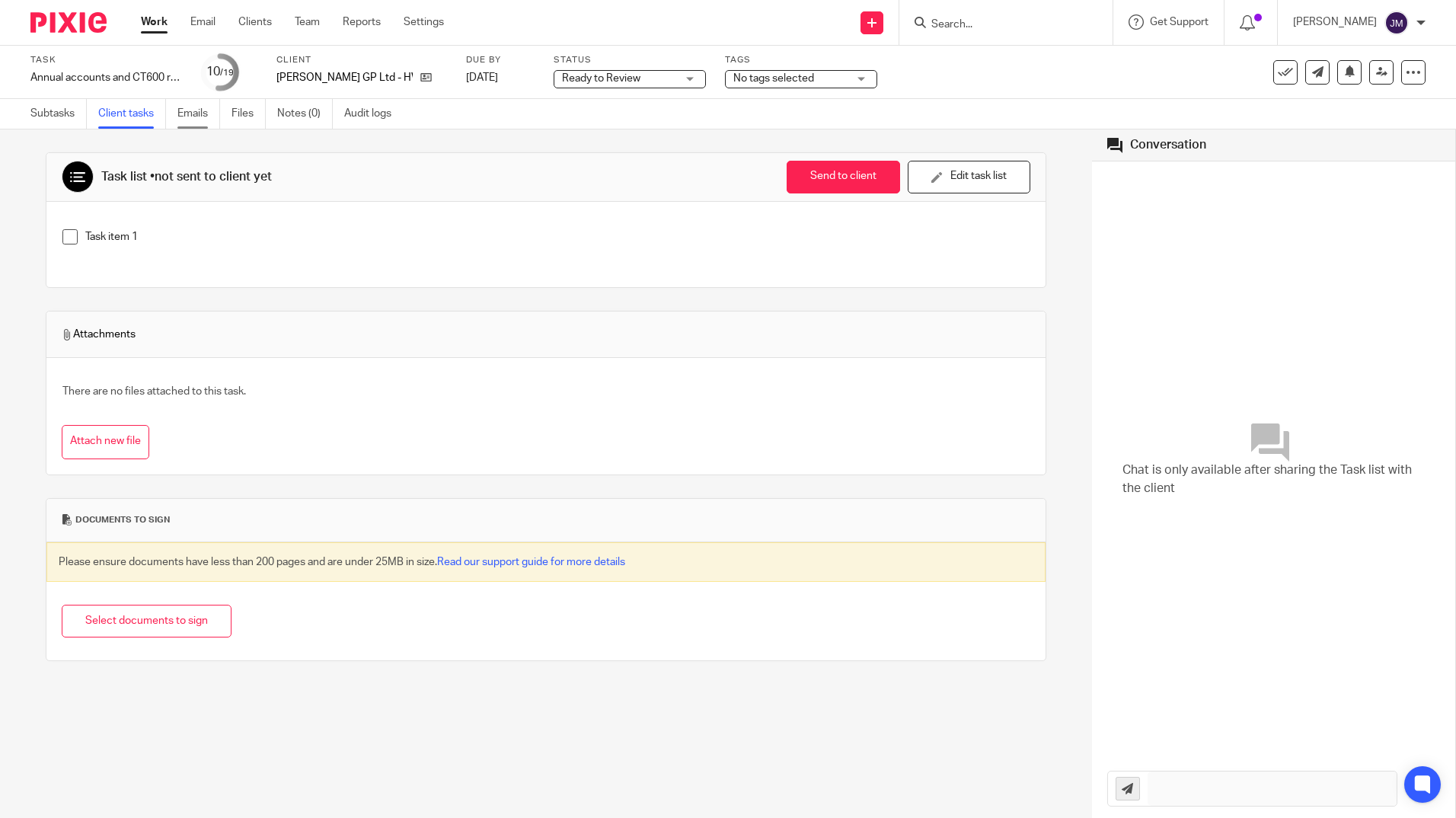
click at [189, 119] on link "Emails" at bounding box center [199, 114] width 43 height 30
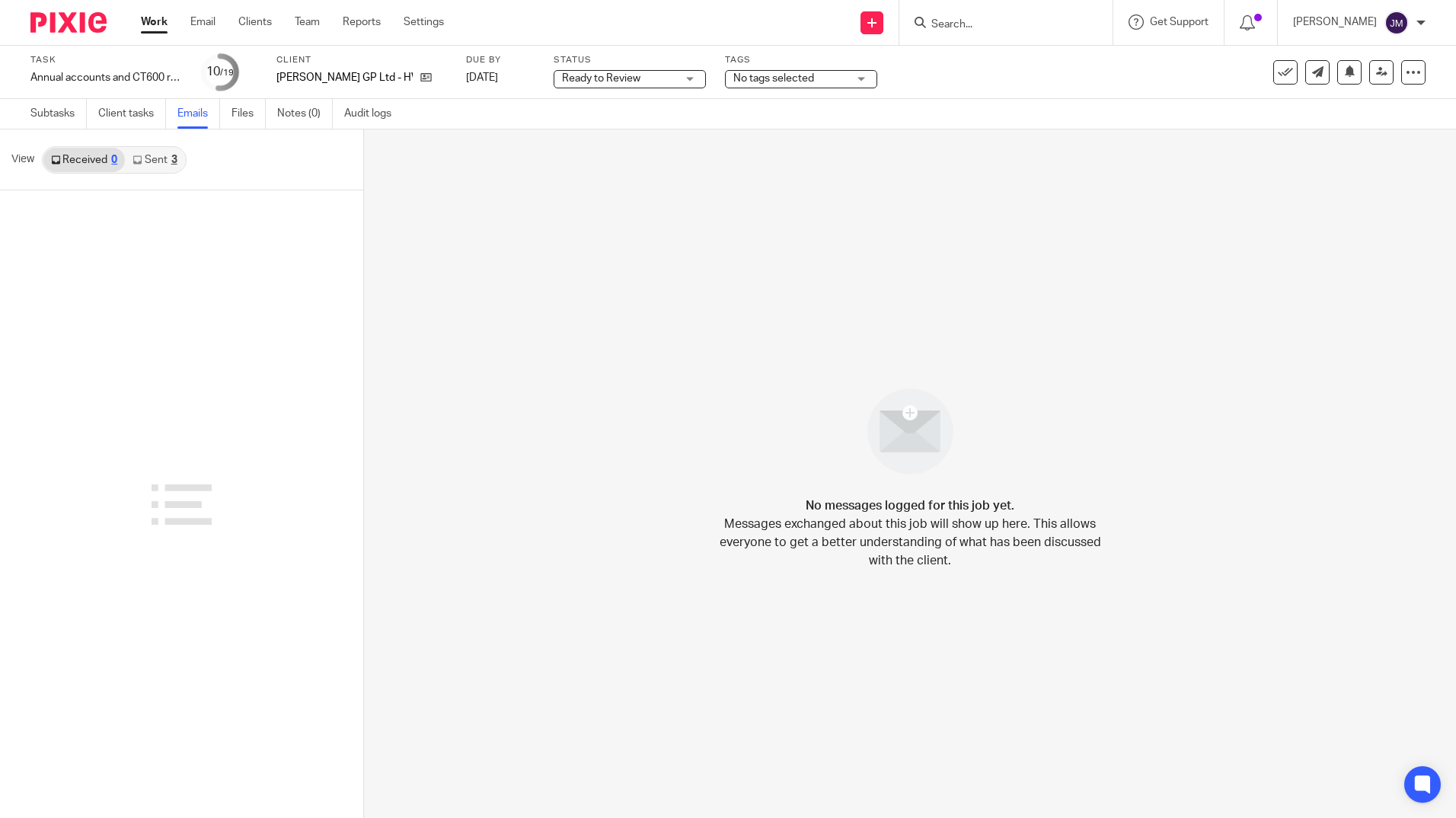
click at [121, 119] on link "Client tasks" at bounding box center [131, 114] width 67 height 30
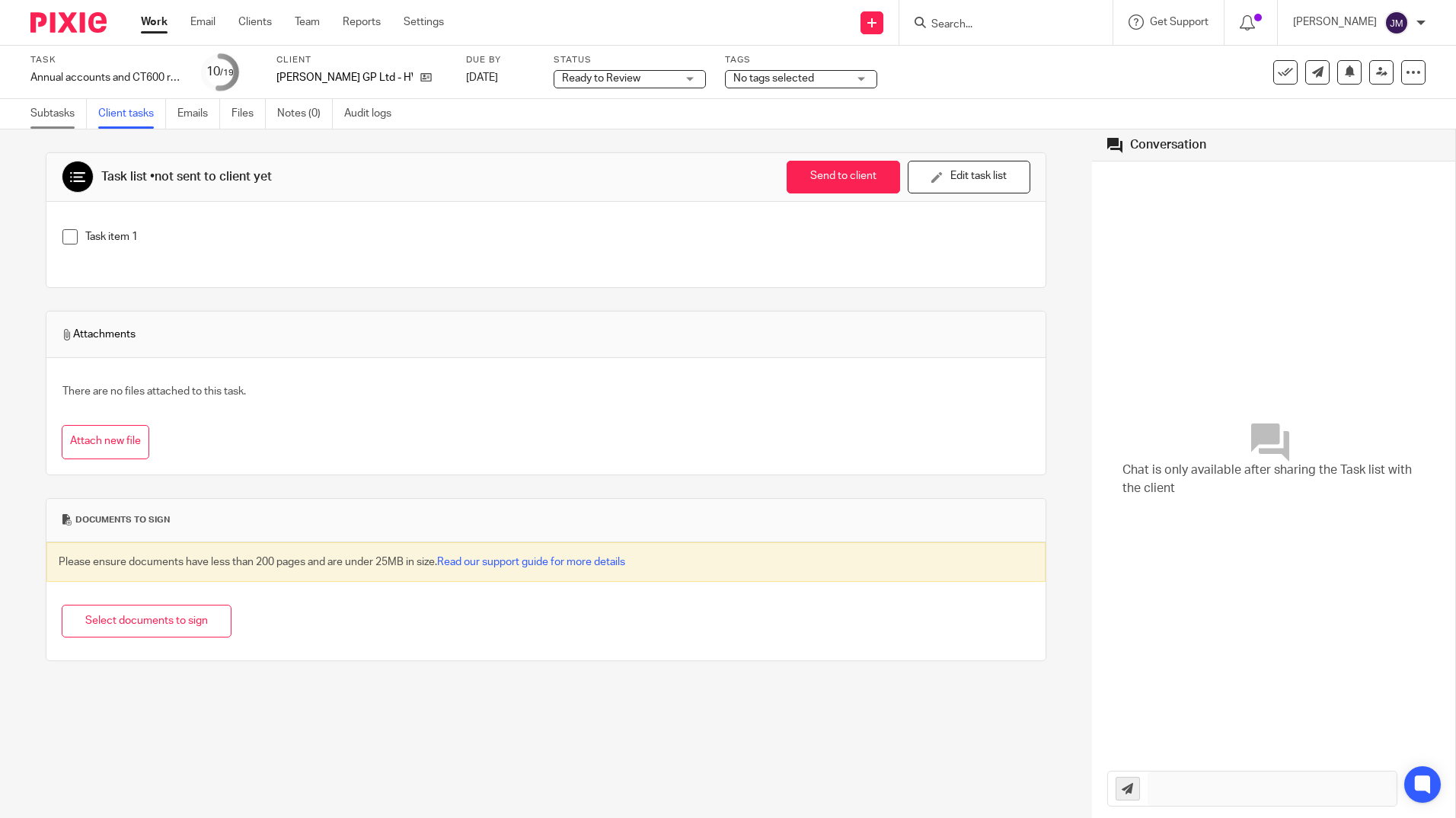
click at [45, 115] on link "Subtasks" at bounding box center [59, 114] width 56 height 30
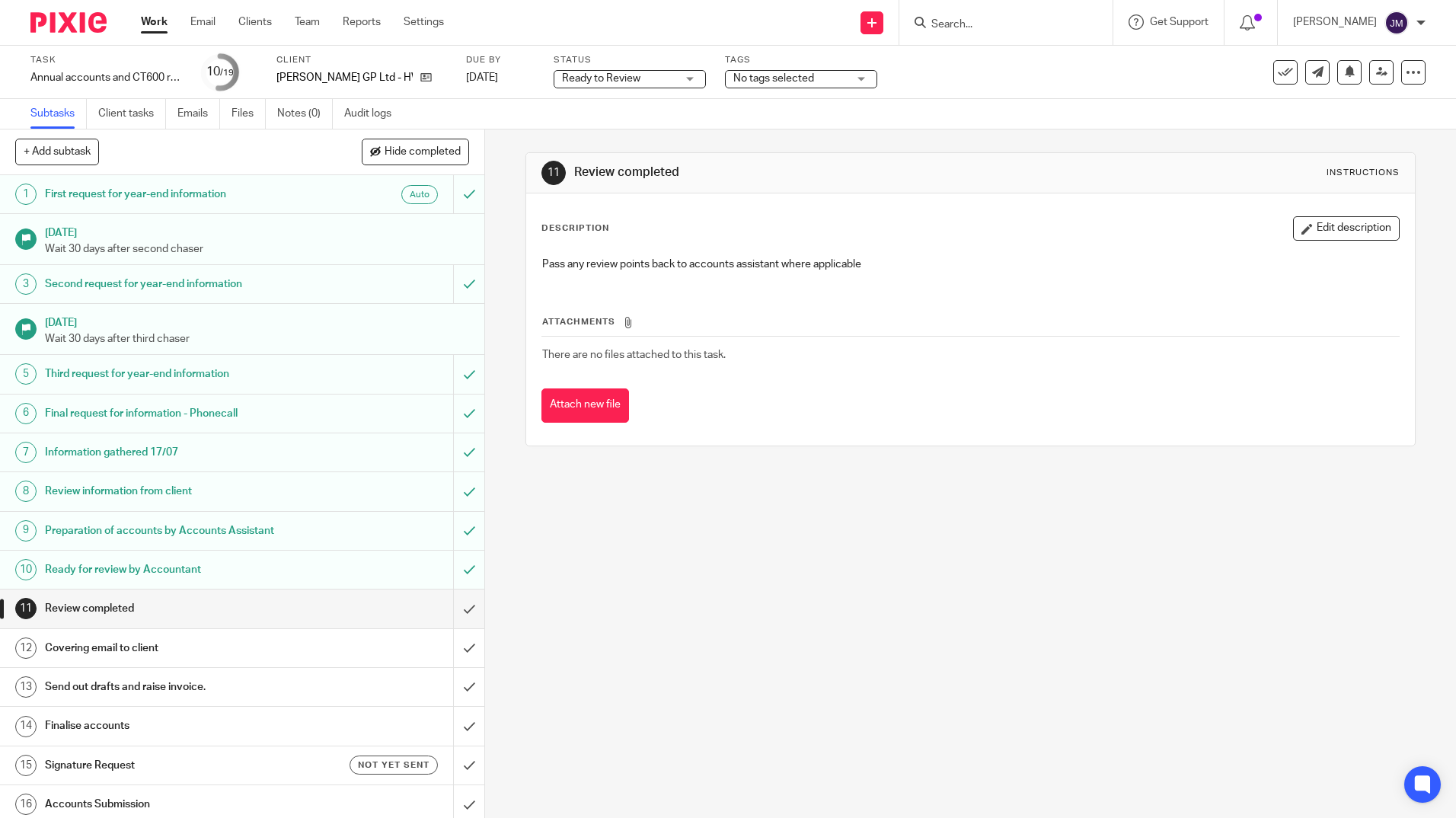
click at [207, 570] on h1 "Ready for review by Accountant" at bounding box center [176, 570] width 262 height 23
click at [196, 605] on h1 "Review completed" at bounding box center [176, 609] width 262 height 23
click at [124, 645] on h1 "Covering email to client" at bounding box center [176, 648] width 262 height 23
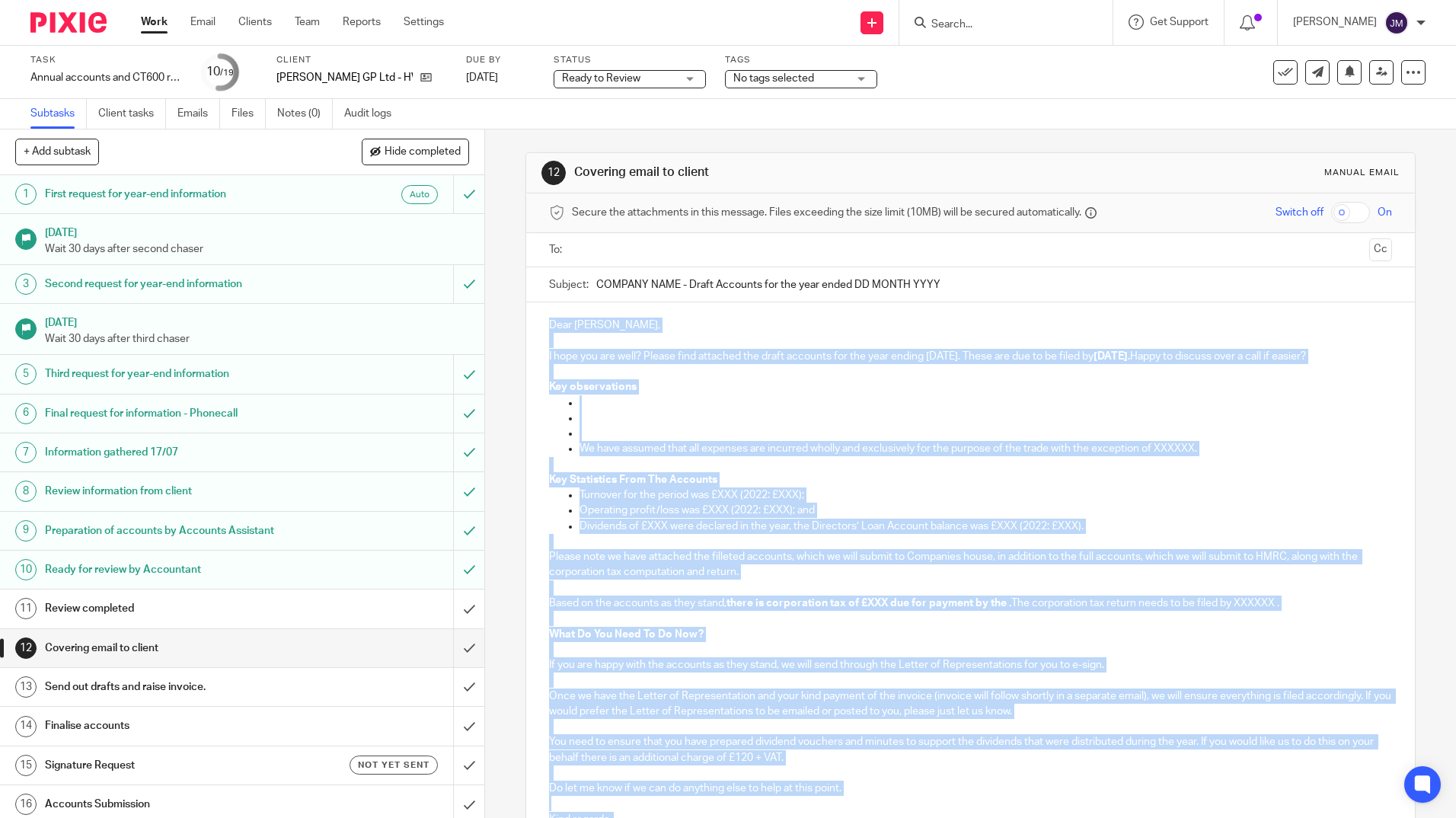
drag, startPoint x: 605, startPoint y: 661, endPoint x: 440, endPoint y: 134, distance: 552.2
click at [440, 134] on div "+ Add subtask Hide completed Cancel + Add 1 First request for year-end informat…" at bounding box center [728, 474] width 1456 height 689
copy div "Dear Ann, I hope you are well? Please find attached the draft accounts for the …"
click at [421, 75] on icon at bounding box center [426, 77] width 11 height 11
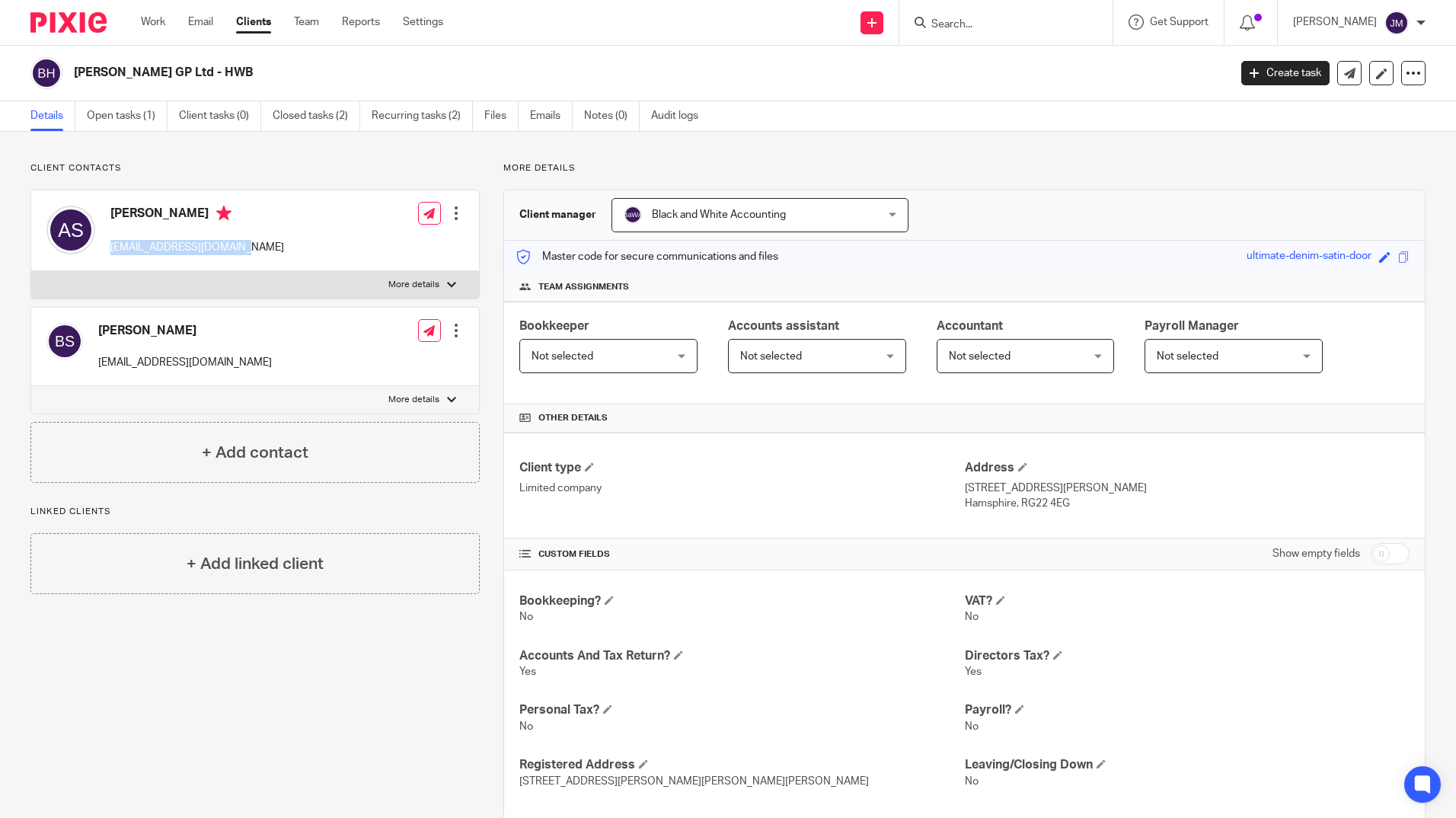
drag, startPoint x: 230, startPoint y: 248, endPoint x: 108, endPoint y: 249, distance: 122.0
click at [108, 249] on div "[PERSON_NAME] [EMAIL_ADDRESS][DOMAIN_NAME] Edit contact Create client from cont…" at bounding box center [255, 231] width 448 height 81
copy p "[EMAIL_ADDRESS][DOMAIN_NAME]"
click at [137, 118] on link "Open tasks (1)" at bounding box center [127, 116] width 81 height 30
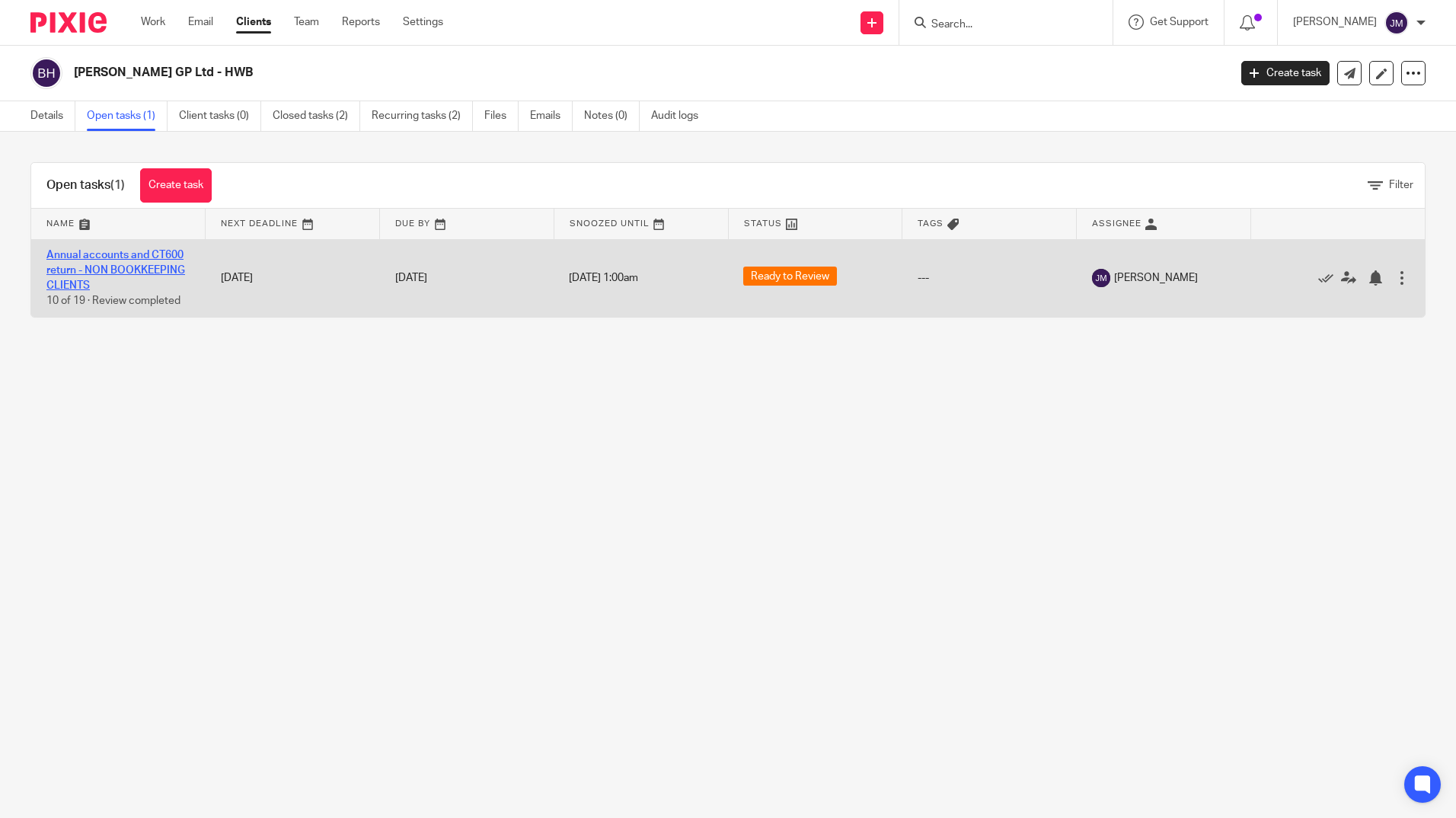
click at [117, 266] on link "Annual accounts and CT600 return - NON BOOKKEEPING CLIENTS" at bounding box center [115, 271] width 138 height 42
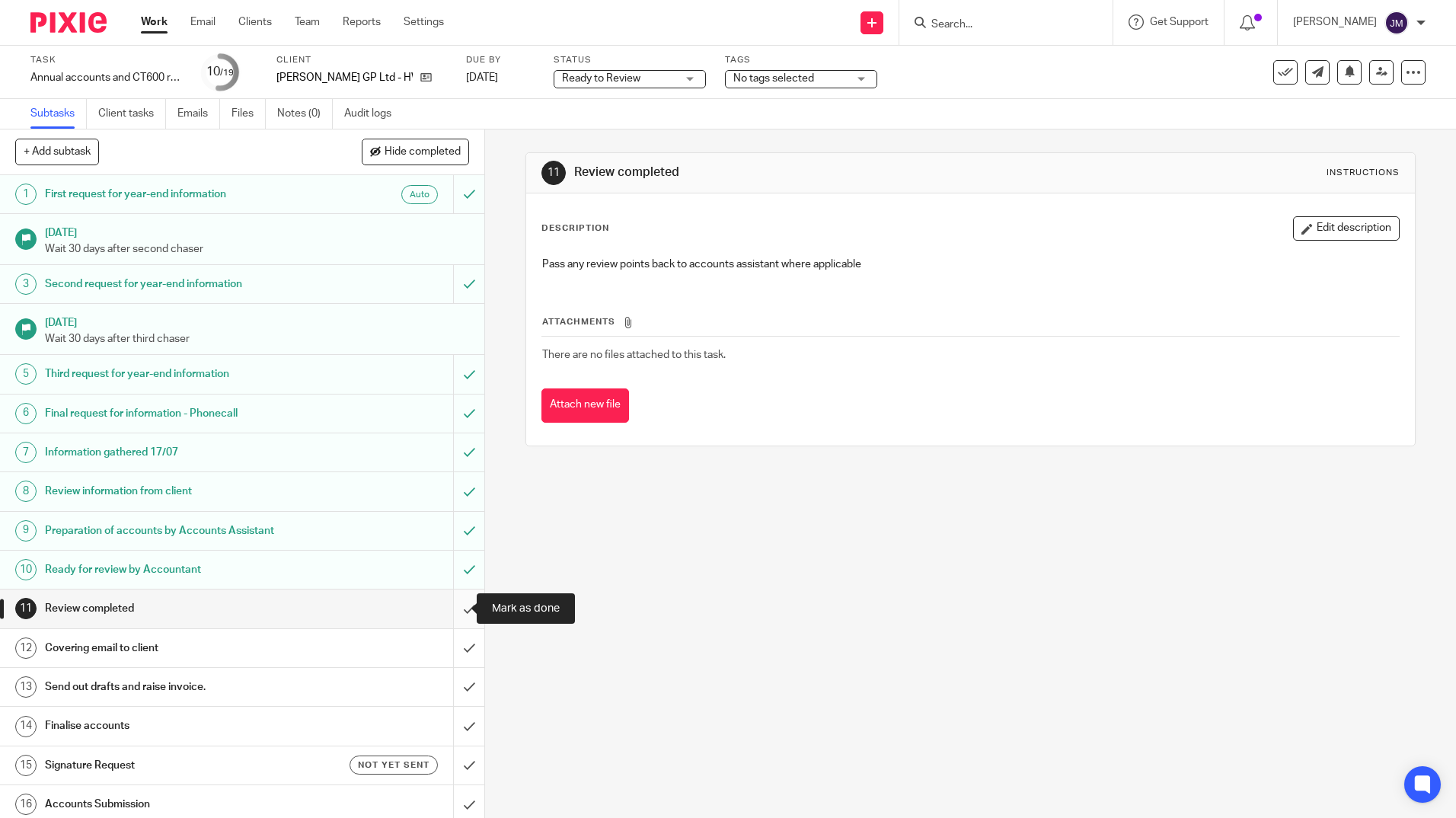
click at [455, 609] on input "submit" at bounding box center [242, 609] width 484 height 38
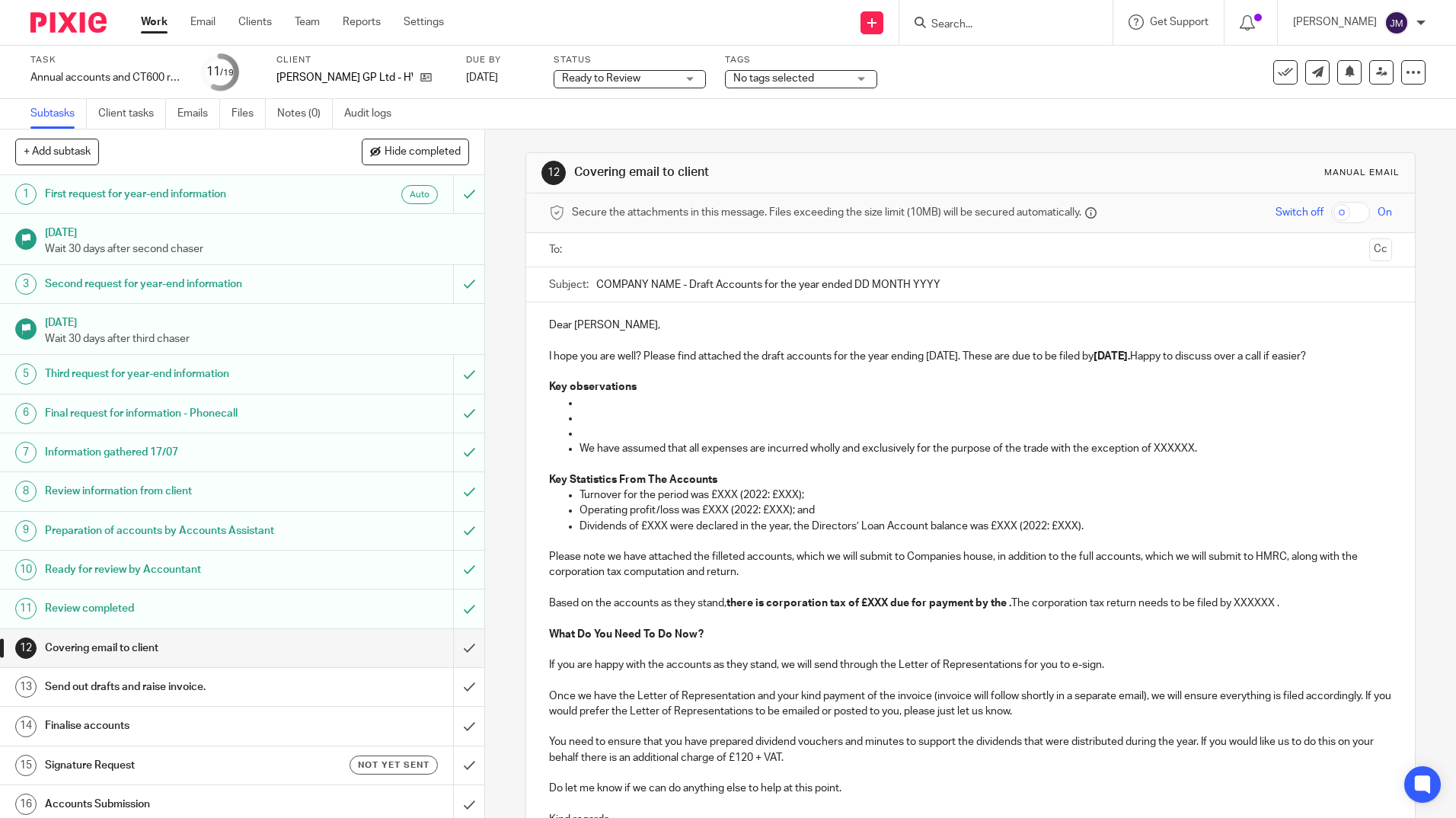
click at [456, 651] on input "submit" at bounding box center [242, 648] width 484 height 38
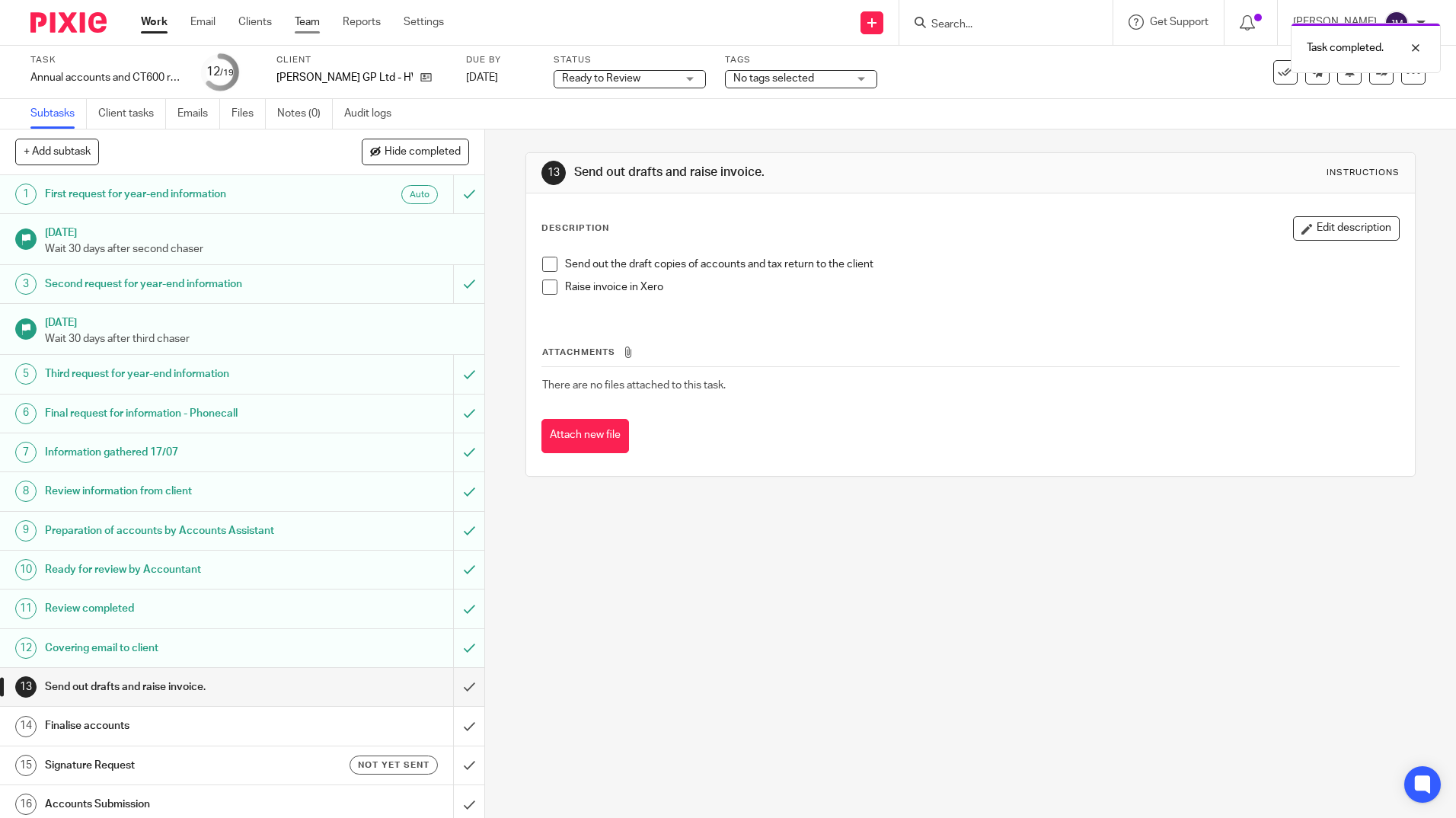
click at [300, 17] on link "Team" at bounding box center [306, 22] width 25 height 15
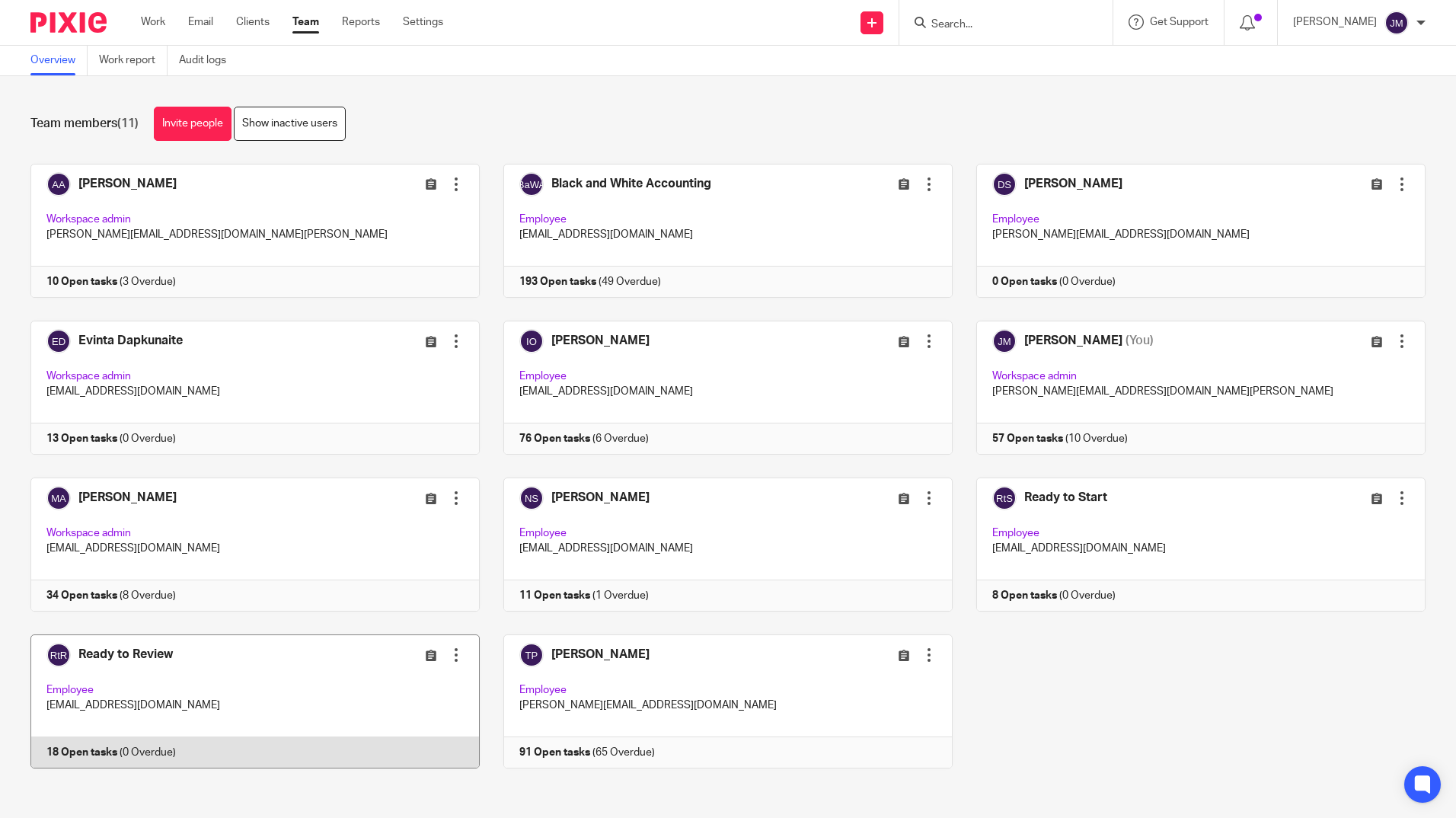
click at [106, 654] on link at bounding box center [243, 701] width 473 height 134
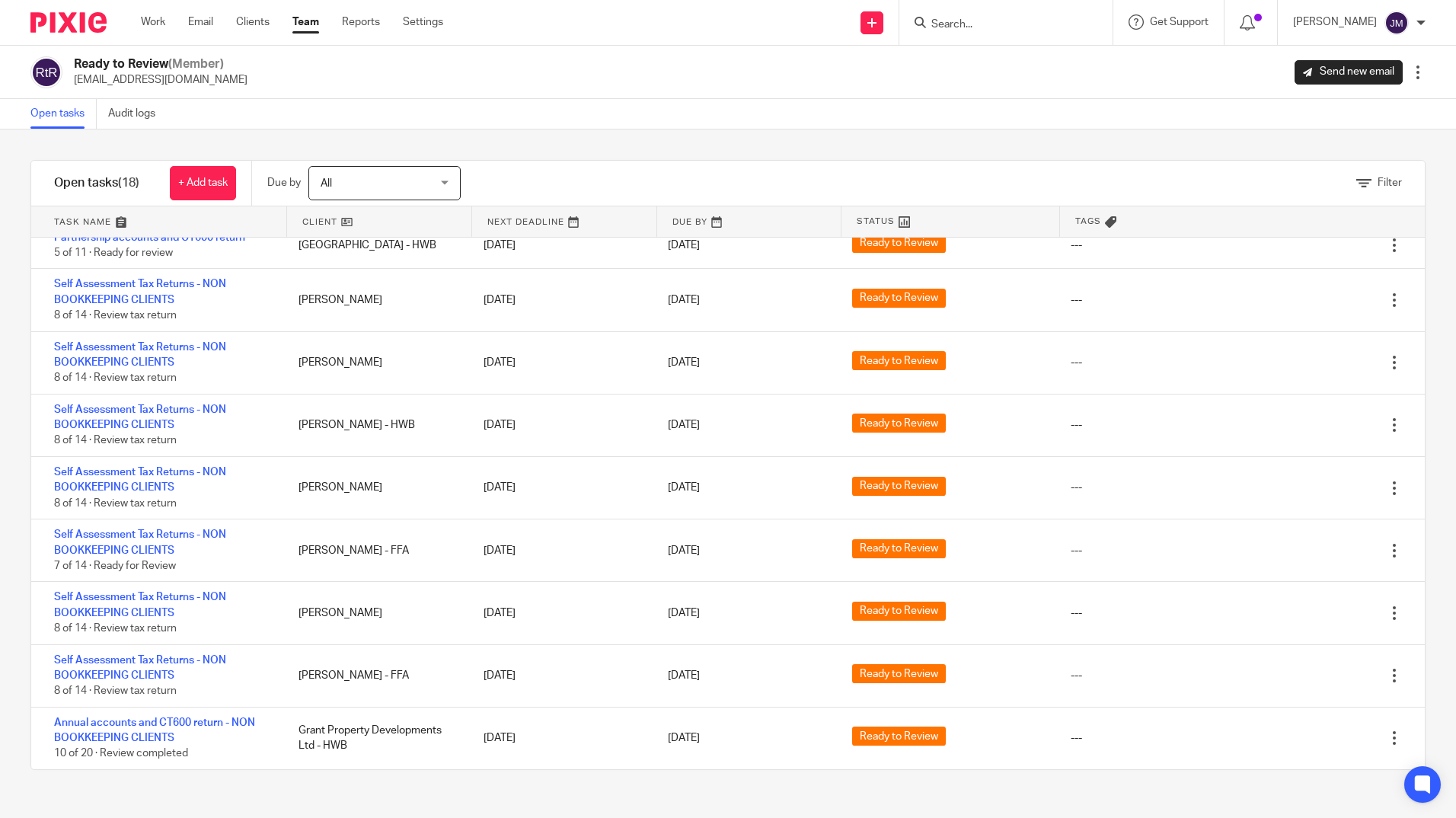
scroll to position [580, 0]
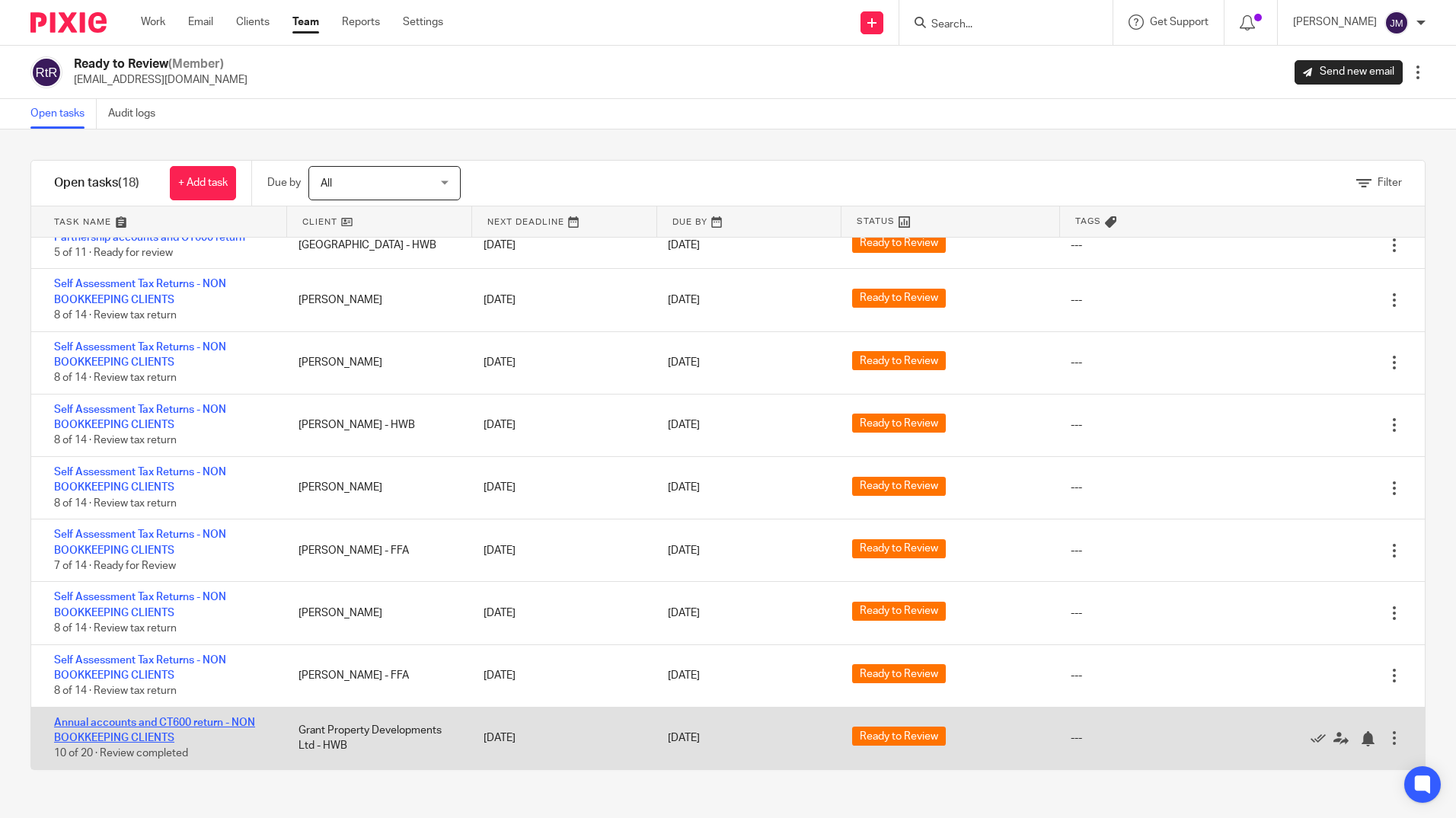
click at [240, 719] on link "Annual accounts and CT600 return - NON BOOKKEEPING CLIENTS" at bounding box center [154, 730] width 201 height 26
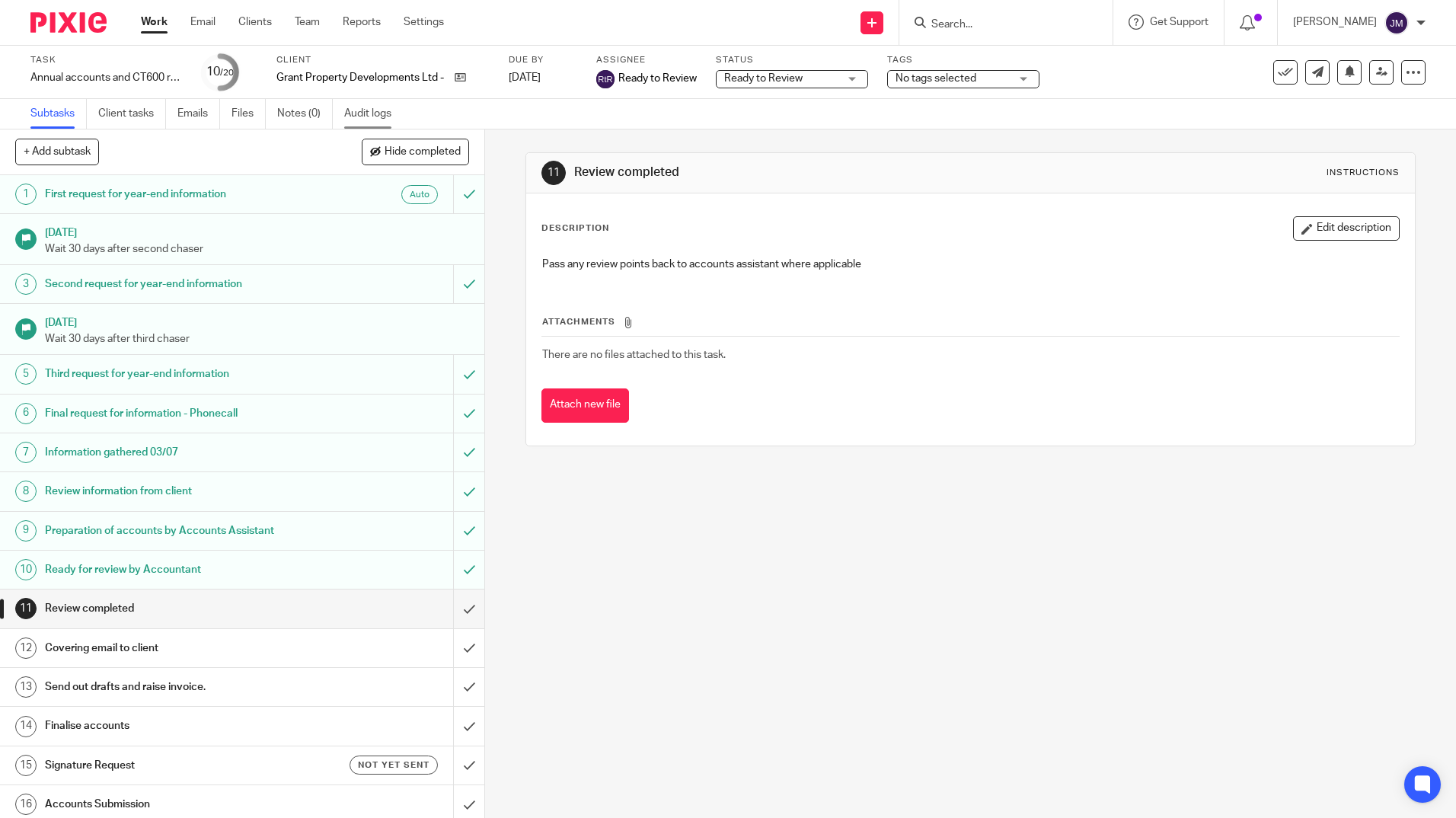
click at [351, 110] on link "Audit logs" at bounding box center [373, 114] width 59 height 30
